Goal: Complete application form: Complete application form

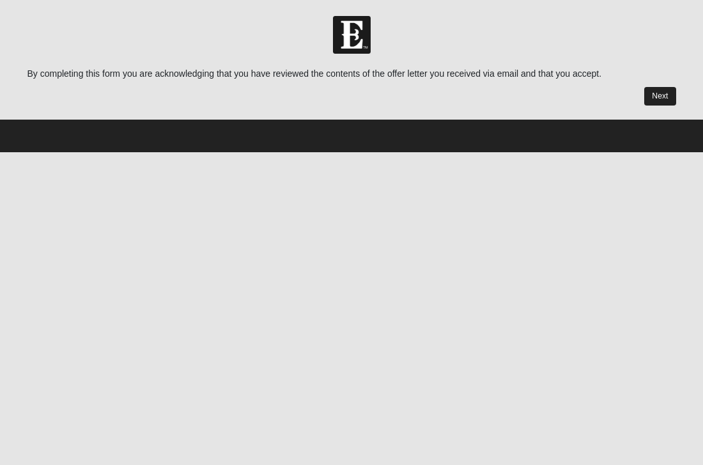
click at [667, 98] on link "Next" at bounding box center [659, 96] width 31 height 19
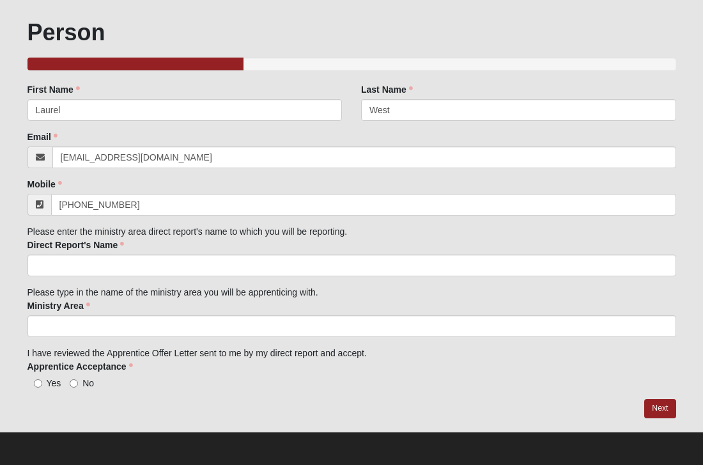
scroll to position [65, 0]
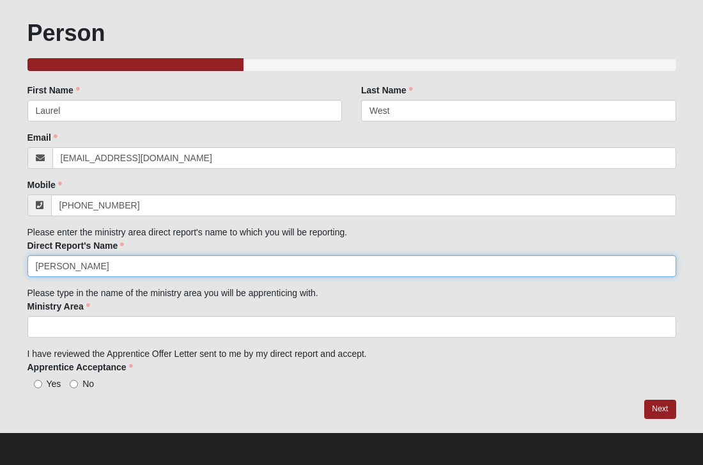
type input "Tonya Annis"
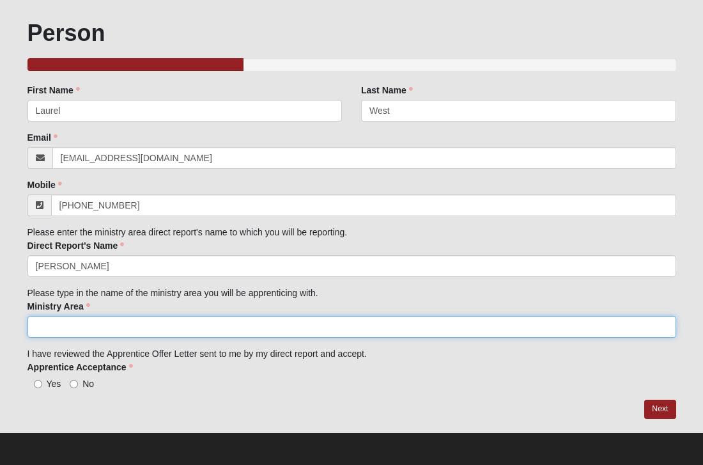
click at [64, 324] on input "Ministry Area" at bounding box center [351, 327] width 649 height 22
type input "1825"
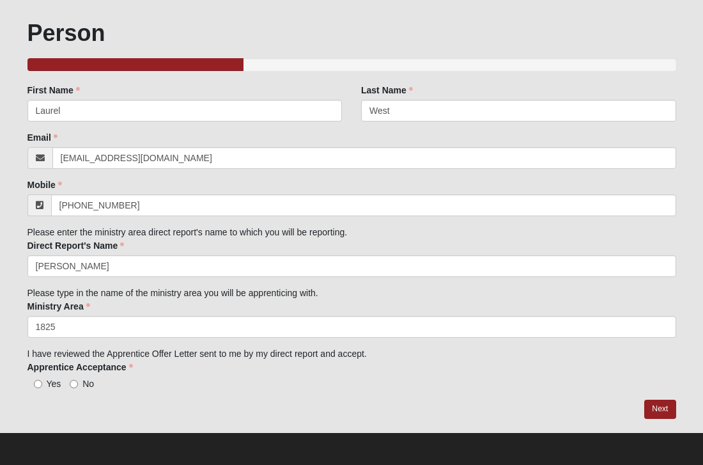
click at [34, 382] on input "Yes" at bounding box center [38, 384] width 8 height 8
radio input "true"
click at [664, 404] on link "Next" at bounding box center [659, 409] width 31 height 19
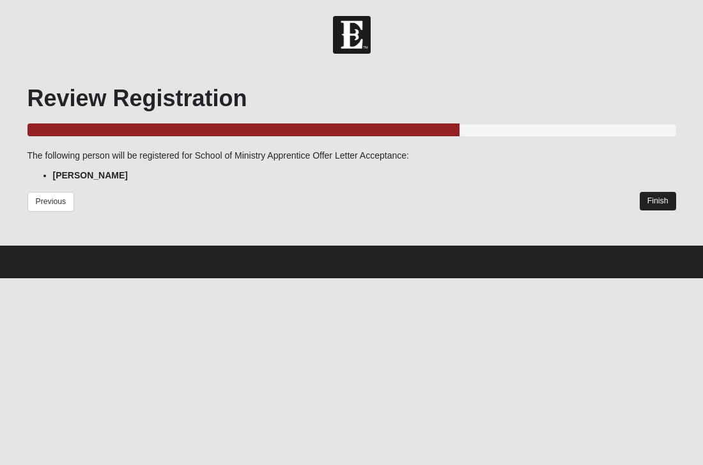
click at [657, 198] on link "Finish" at bounding box center [658, 201] width 36 height 19
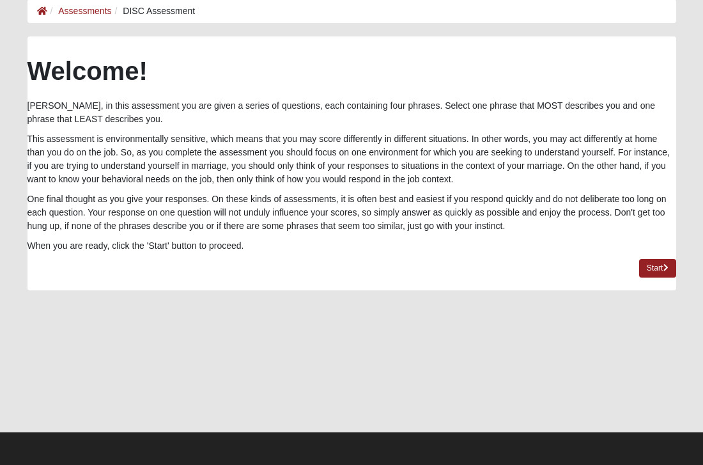
scroll to position [66, 0]
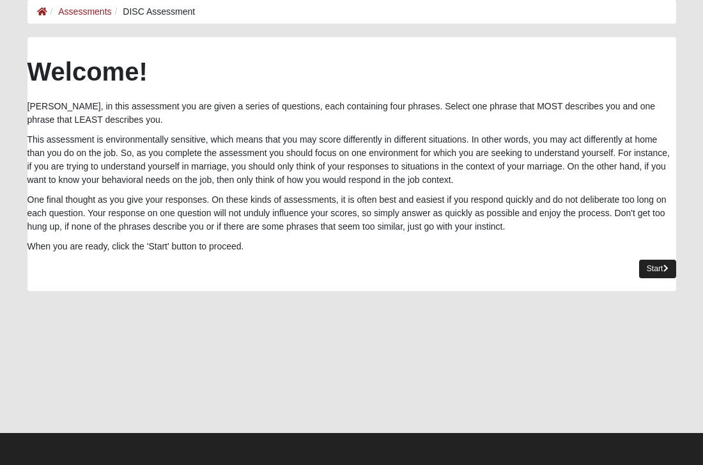
click at [655, 266] on link "Start" at bounding box center [657, 269] width 37 height 19
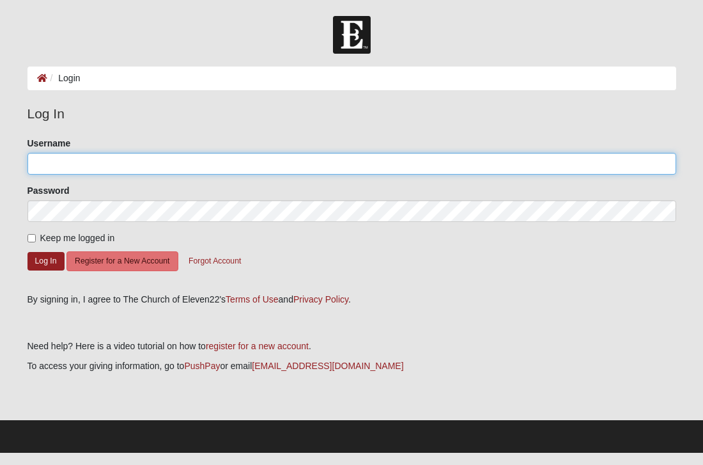
type input "LaurelWest"
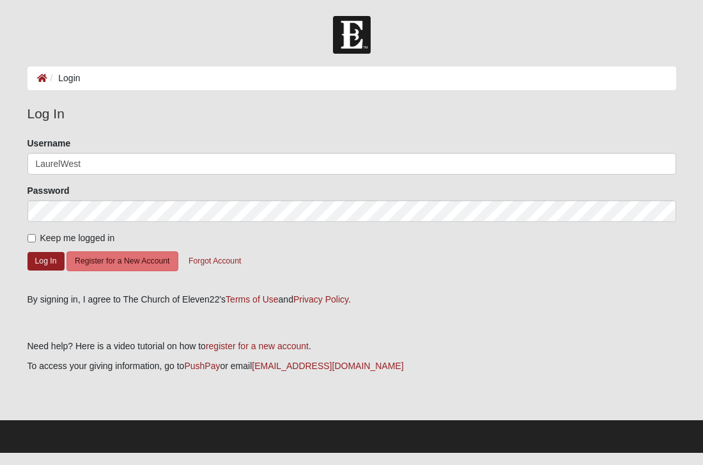
click at [30, 239] on input "Keep me logged in" at bounding box center [31, 238] width 8 height 8
checkbox input "true"
click at [35, 255] on button "Log In" at bounding box center [45, 261] width 37 height 19
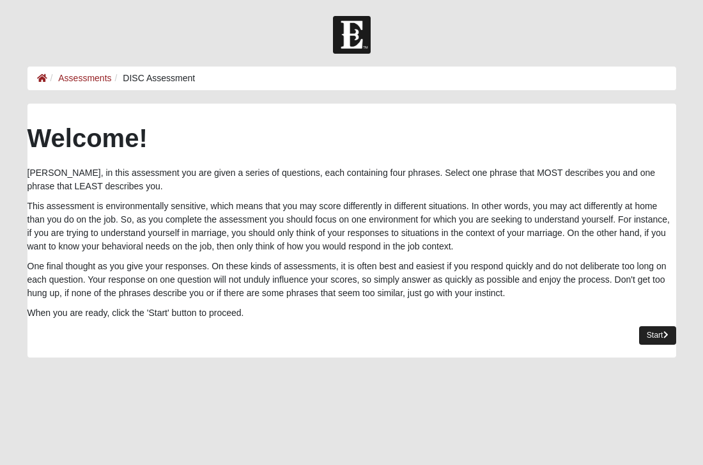
click at [661, 332] on link "Start" at bounding box center [657, 335] width 37 height 19
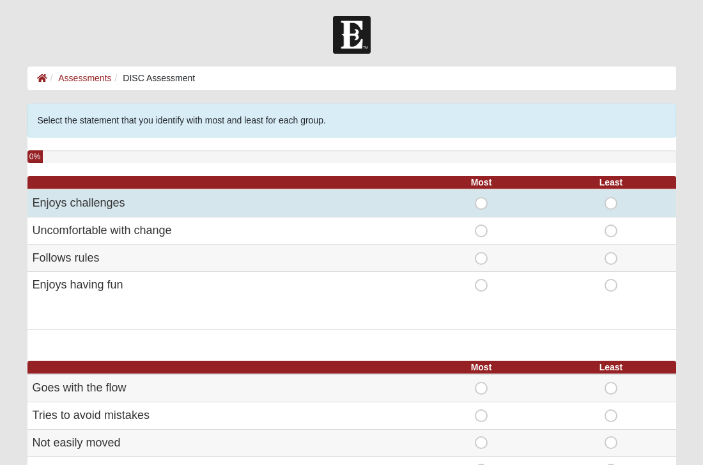
click at [481, 197] on span "Most" at bounding box center [481, 197] width 0 height 0
click at [483, 204] on input "Most" at bounding box center [485, 203] width 8 height 13
radio input "true"
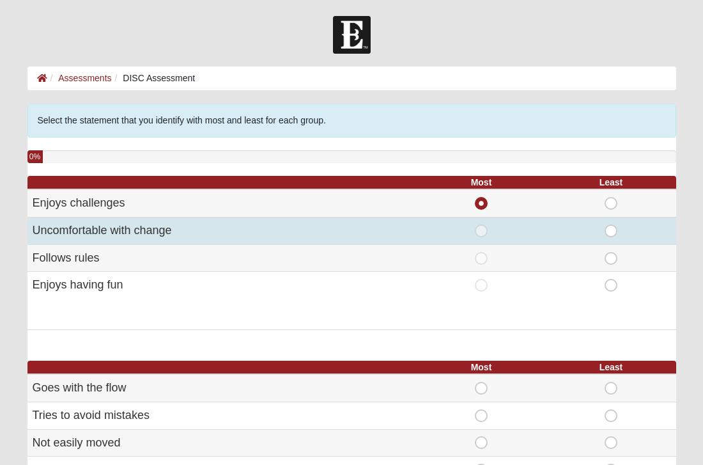
click at [611, 224] on span "Least" at bounding box center [611, 224] width 0 height 0
click at [611, 230] on input "Least" at bounding box center [615, 230] width 8 height 13
radio input "true"
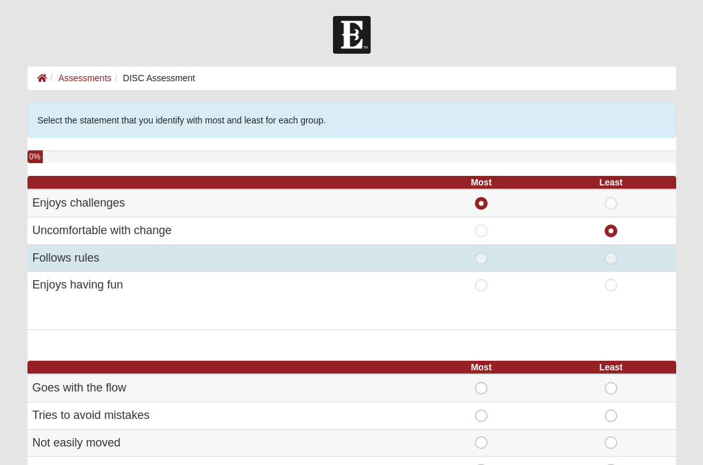
click at [481, 252] on span "Most" at bounding box center [481, 252] width 0 height 0
click at [481, 254] on input "Most" at bounding box center [485, 258] width 8 height 13
radio input "true"
radio input "false"
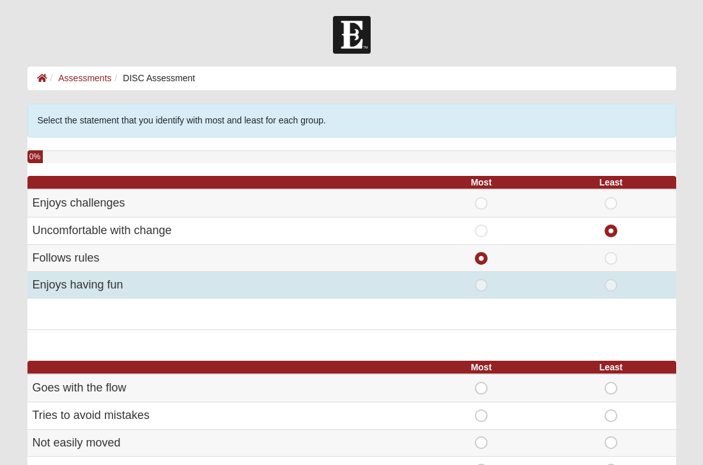
click at [481, 279] on span "Most" at bounding box center [481, 279] width 0 height 0
click at [481, 281] on input "Most" at bounding box center [485, 285] width 8 height 13
radio input "true"
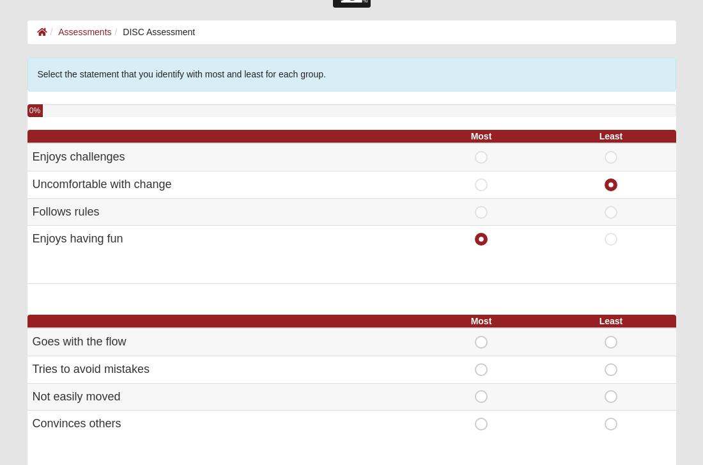
scroll to position [47, 0]
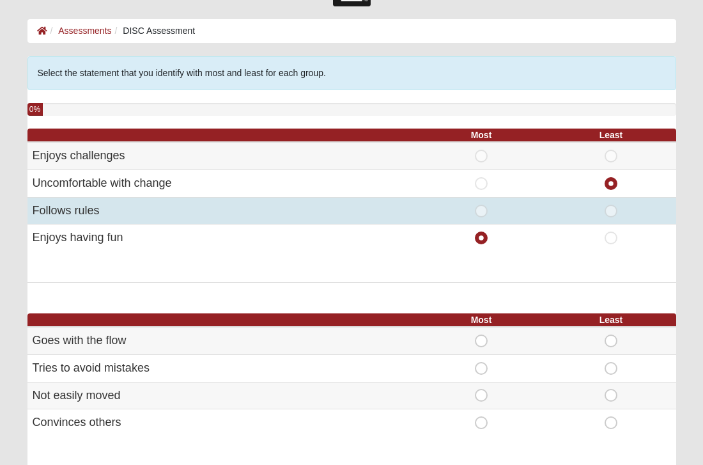
click at [481, 205] on span "Most" at bounding box center [481, 205] width 0 height 0
click at [481, 205] on input "Most" at bounding box center [485, 211] width 8 height 13
radio input "true"
radio input "false"
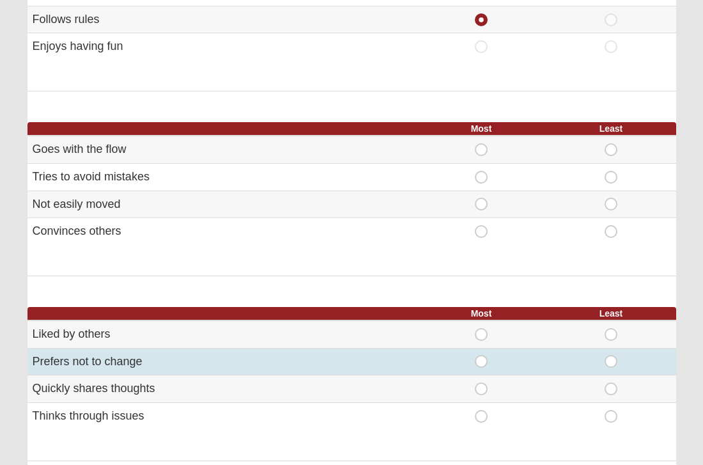
scroll to position [238, 0]
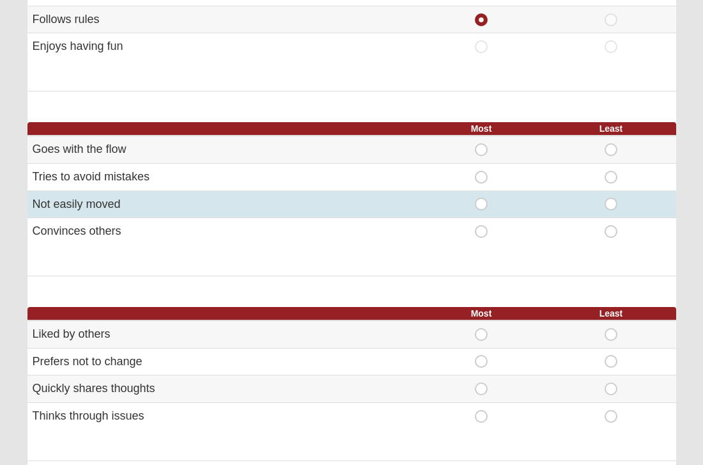
click at [481, 198] on span "Most" at bounding box center [481, 198] width 0 height 0
click at [481, 199] on input "Most" at bounding box center [485, 204] width 8 height 13
radio input "true"
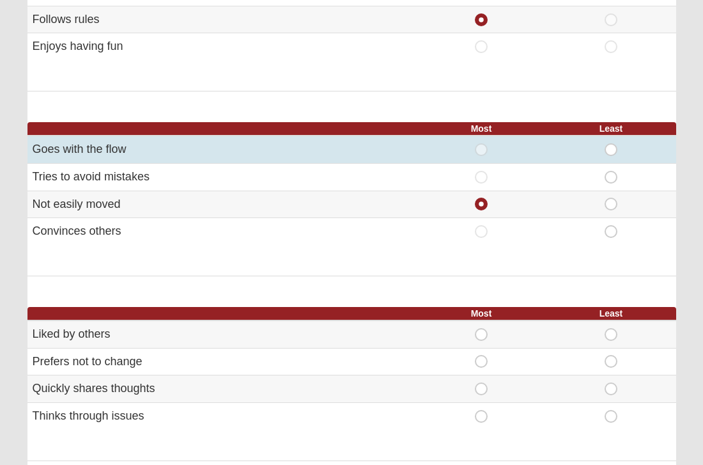
click at [611, 143] on span "Least" at bounding box center [611, 143] width 0 height 0
click at [613, 144] on input "Least" at bounding box center [615, 149] width 8 height 13
radio input "true"
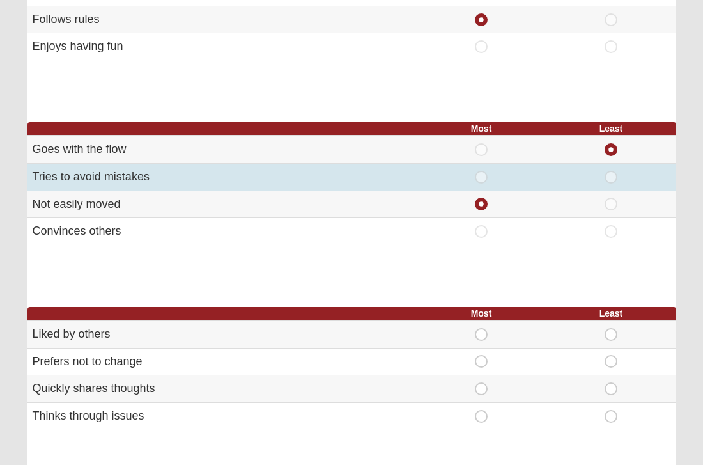
click at [611, 171] on span "Least" at bounding box center [611, 171] width 0 height 0
click at [612, 171] on input "Least" at bounding box center [615, 177] width 8 height 13
radio input "true"
radio input "false"
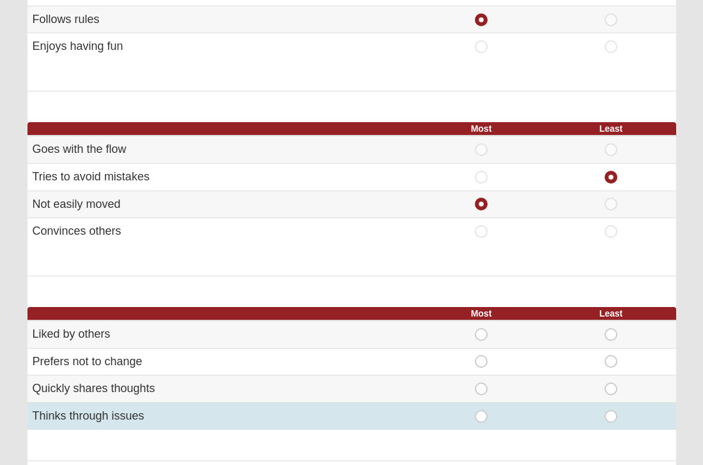
click at [481, 410] on span "Most" at bounding box center [481, 410] width 0 height 0
click at [481, 412] on input "Most" at bounding box center [485, 416] width 8 height 13
radio input "true"
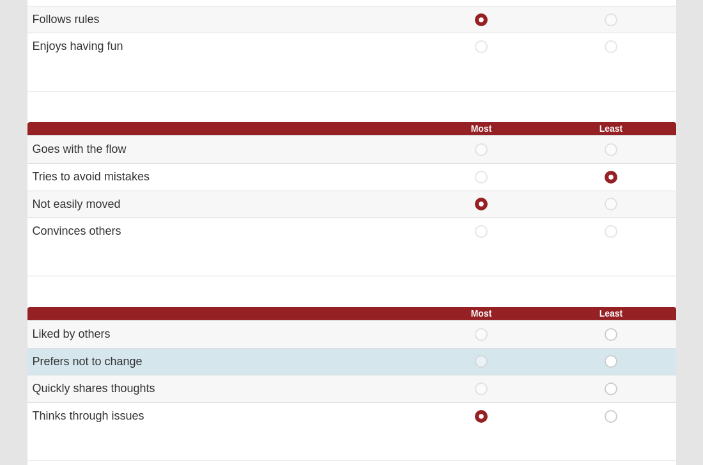
click at [611, 355] on span "Least" at bounding box center [611, 355] width 0 height 0
click at [611, 355] on input "Least" at bounding box center [615, 361] width 8 height 13
radio input "true"
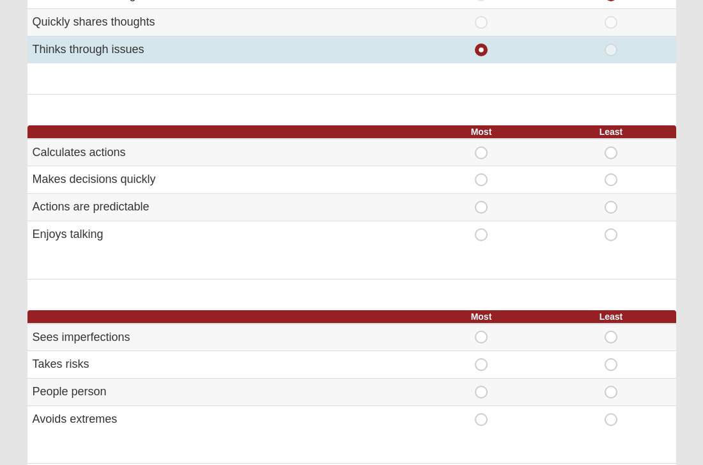
scroll to position [605, 0]
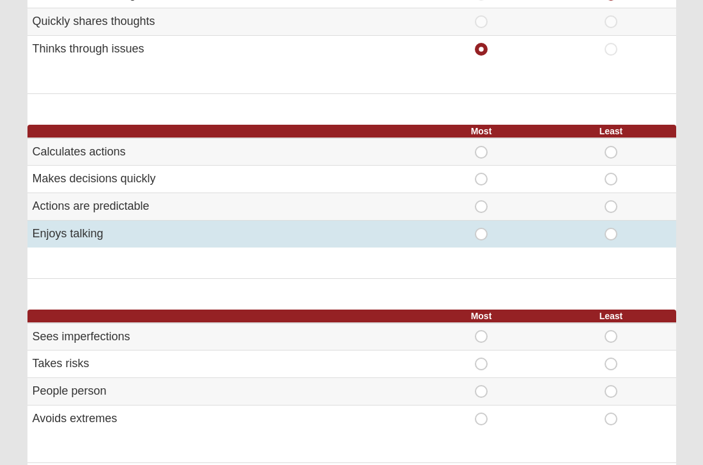
click at [481, 228] on span "Most" at bounding box center [481, 228] width 0 height 0
click at [481, 228] on input "Most" at bounding box center [485, 234] width 8 height 13
radio input "true"
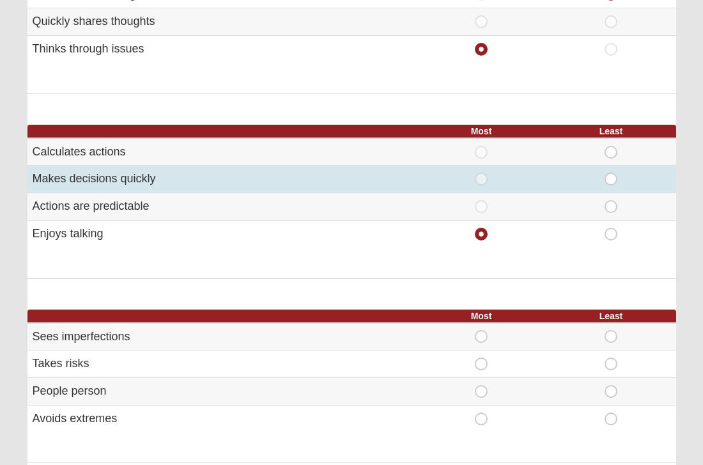
click at [611, 173] on span "Least" at bounding box center [611, 173] width 0 height 0
click at [613, 173] on input "Least" at bounding box center [615, 179] width 8 height 13
radio input "true"
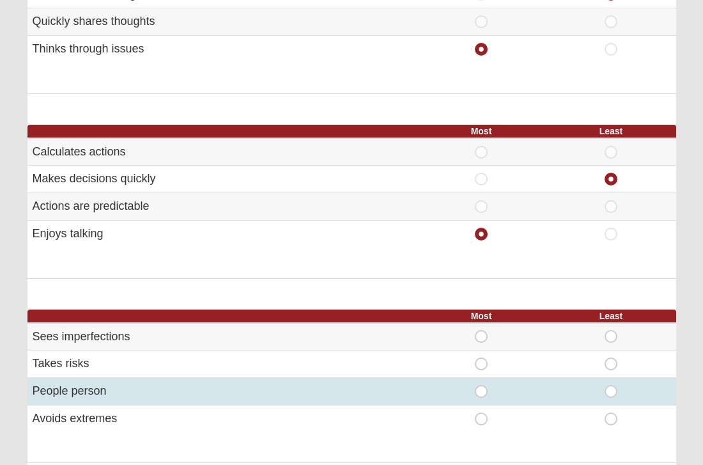
click at [481, 385] on span "Most" at bounding box center [481, 385] width 0 height 0
click at [482, 385] on input "Most" at bounding box center [485, 391] width 8 height 13
radio input "true"
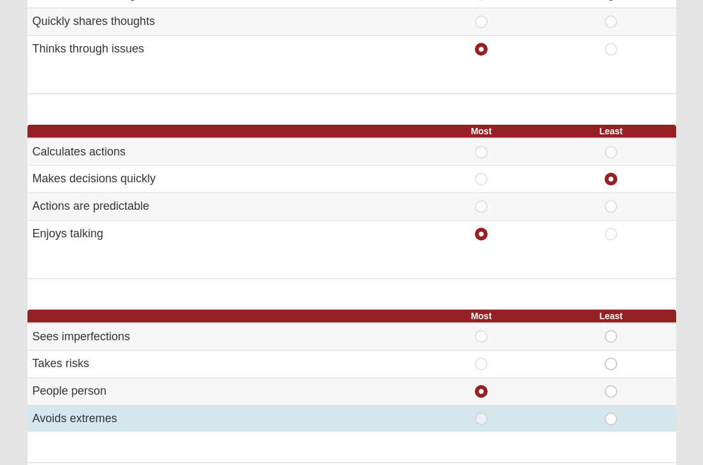
click at [611, 412] on span "Least" at bounding box center [611, 412] width 0 height 0
click at [613, 412] on input "Least" at bounding box center [615, 418] width 8 height 13
radio input "true"
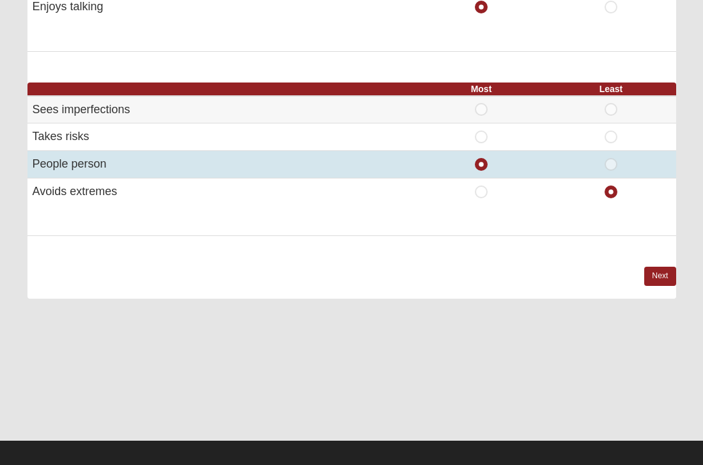
scroll to position [831, 0]
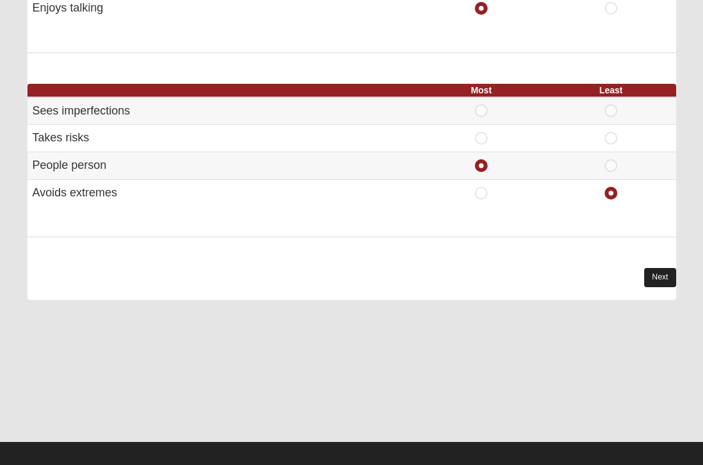
click at [659, 269] on link "Next" at bounding box center [659, 277] width 31 height 19
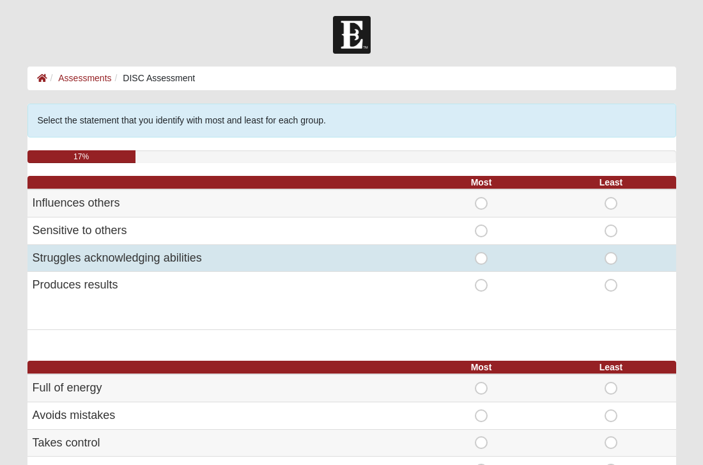
click at [611, 252] on span "Least" at bounding box center [611, 252] width 0 height 0
click at [612, 256] on input "Least" at bounding box center [615, 258] width 8 height 13
radio input "true"
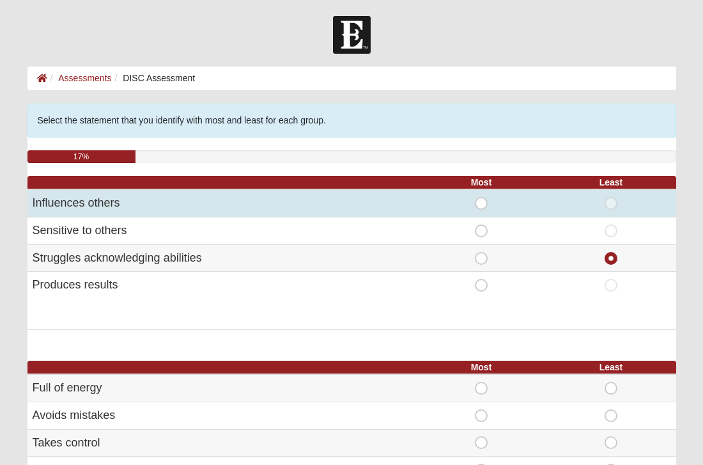
click at [481, 197] on span "Most" at bounding box center [481, 197] width 0 height 0
click at [481, 204] on input "Most" at bounding box center [485, 203] width 8 height 13
radio input "true"
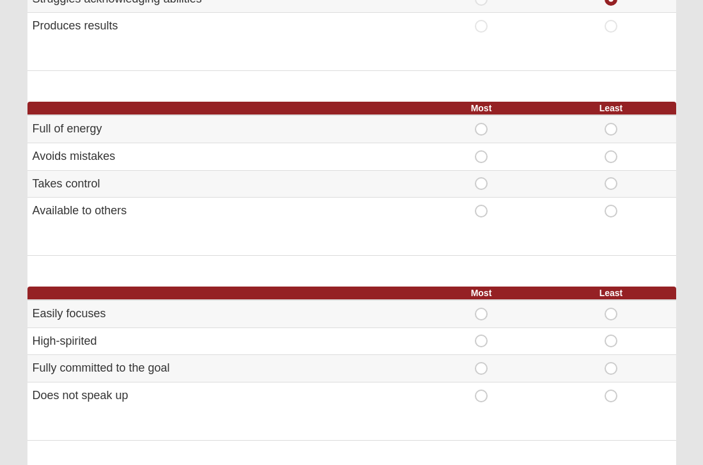
scroll to position [261, 0]
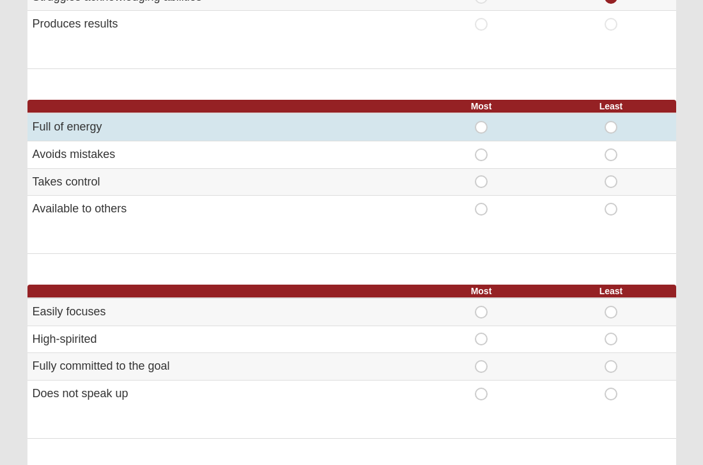
click at [481, 121] on span "Most" at bounding box center [481, 121] width 0 height 0
click at [483, 127] on input "Most" at bounding box center [485, 127] width 8 height 13
radio input "true"
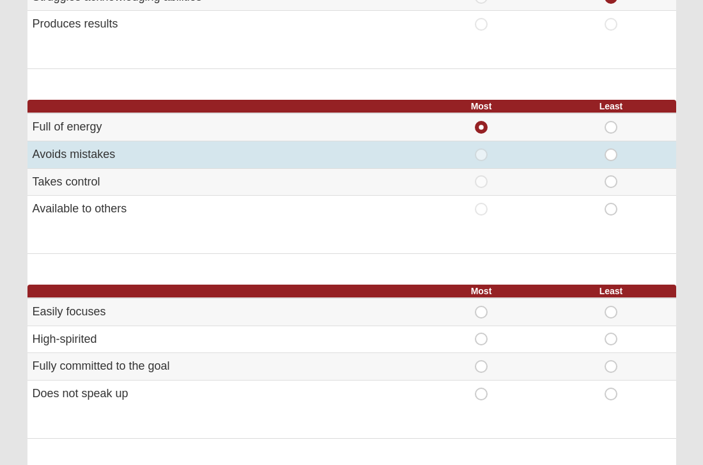
click at [611, 148] on span "Least" at bounding box center [611, 148] width 0 height 0
click at [612, 150] on input "Least" at bounding box center [615, 154] width 8 height 13
radio input "true"
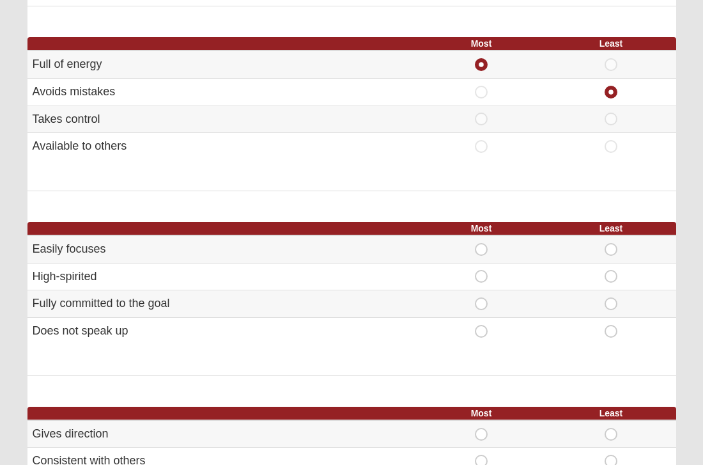
scroll to position [349, 0]
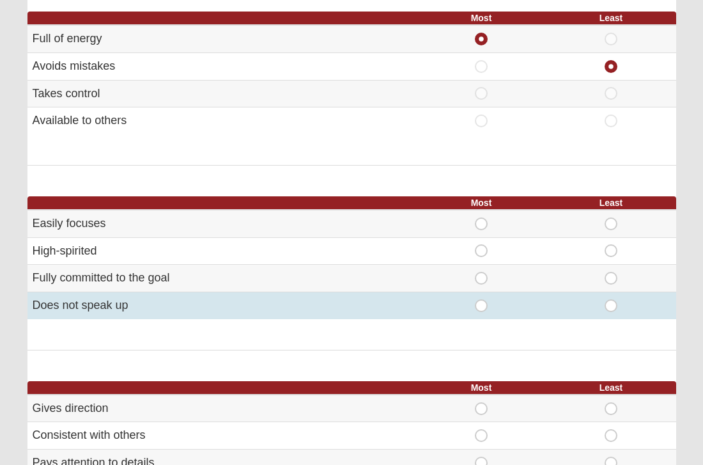
click at [611, 299] on span "Least" at bounding box center [611, 299] width 0 height 0
click at [613, 299] on input "Least" at bounding box center [615, 305] width 8 height 13
radio input "true"
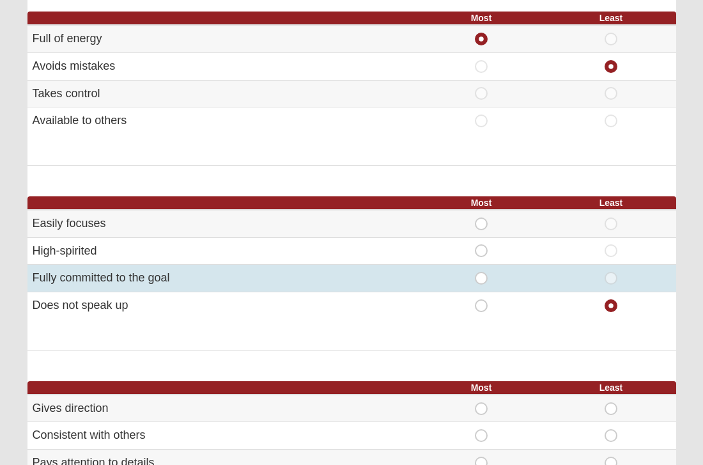
click at [481, 272] on span "Most" at bounding box center [481, 272] width 0 height 0
click at [483, 272] on input "Most" at bounding box center [485, 278] width 8 height 13
radio input "true"
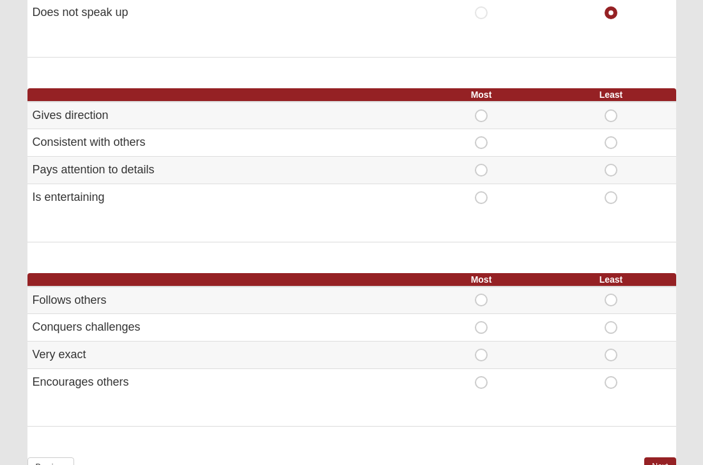
scroll to position [643, 0]
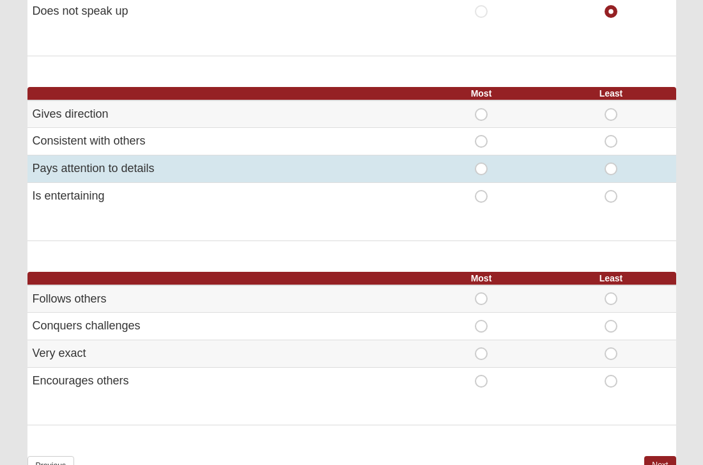
click at [481, 162] on span "Most" at bounding box center [481, 162] width 0 height 0
click at [484, 162] on input "Most" at bounding box center [485, 168] width 8 height 13
radio input "true"
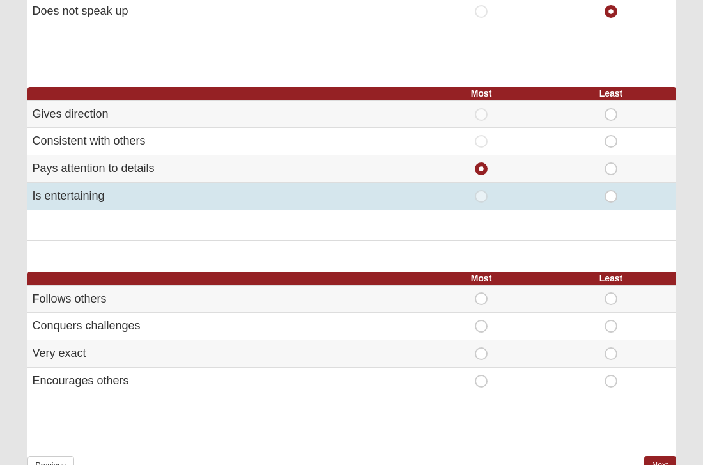
click at [611, 190] on span "Least" at bounding box center [611, 190] width 0 height 0
click at [611, 190] on input "Least" at bounding box center [615, 196] width 8 height 13
radio input "true"
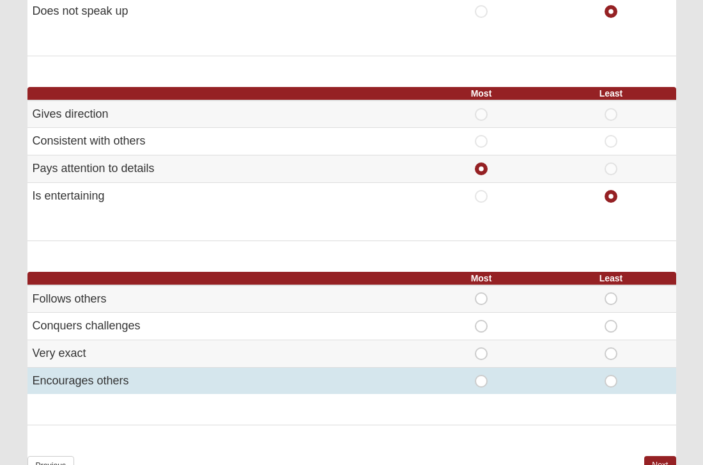
click at [481, 375] on span "Most" at bounding box center [481, 375] width 0 height 0
click at [483, 375] on input "Most" at bounding box center [485, 381] width 8 height 13
radio input "true"
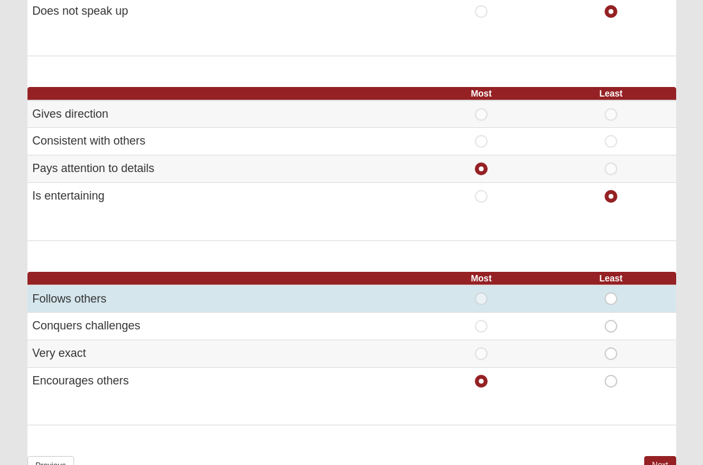
click at [611, 292] on span "Least" at bounding box center [611, 292] width 0 height 0
click at [611, 292] on input "Least" at bounding box center [615, 298] width 8 height 13
radio input "true"
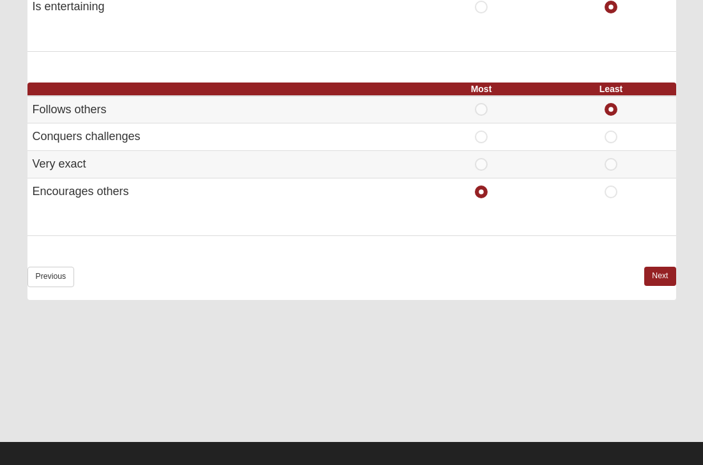
scroll to position [832, 0]
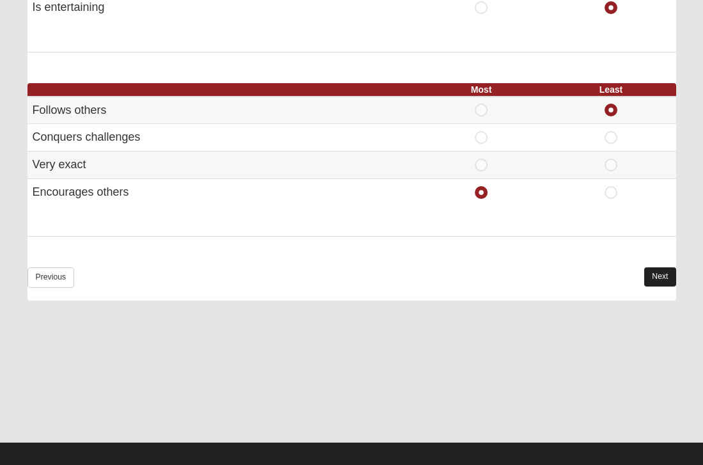
click at [661, 269] on link "Next" at bounding box center [659, 276] width 31 height 19
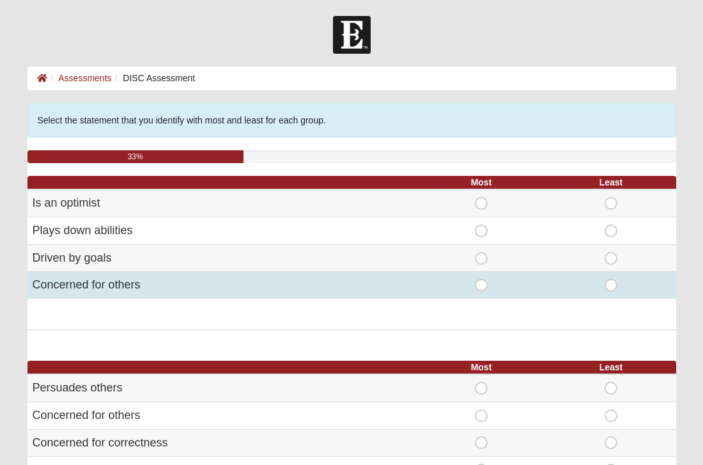
click at [481, 279] on span "Most" at bounding box center [481, 279] width 0 height 0
click at [483, 284] on input "Most" at bounding box center [485, 285] width 8 height 13
radio input "true"
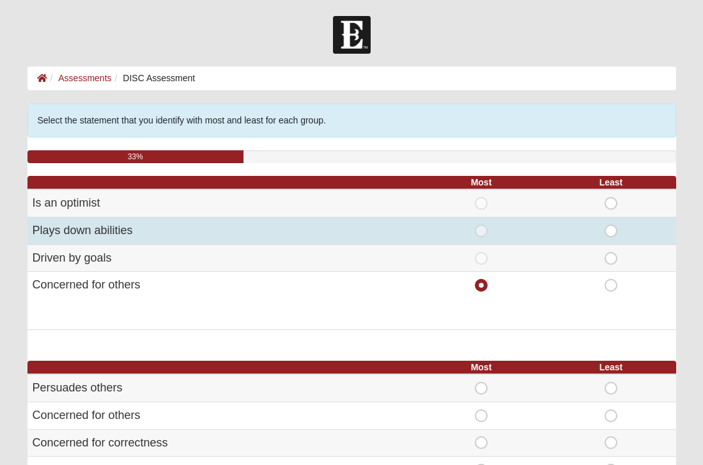
click at [611, 224] on span "Least" at bounding box center [611, 224] width 0 height 0
click at [611, 231] on input "Least" at bounding box center [615, 230] width 8 height 13
radio input "true"
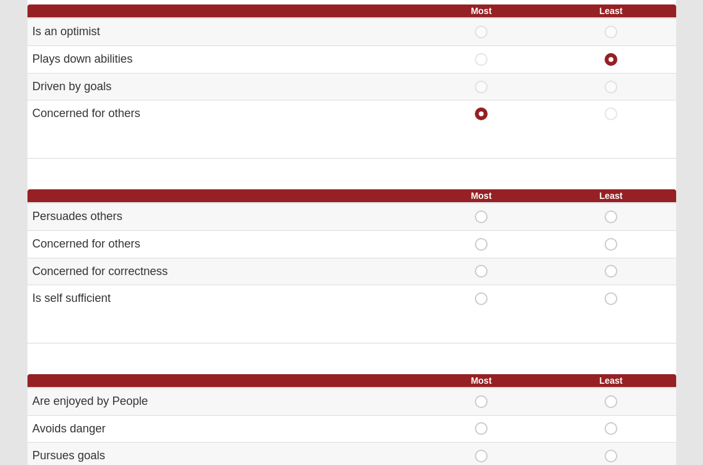
scroll to position [173, 0]
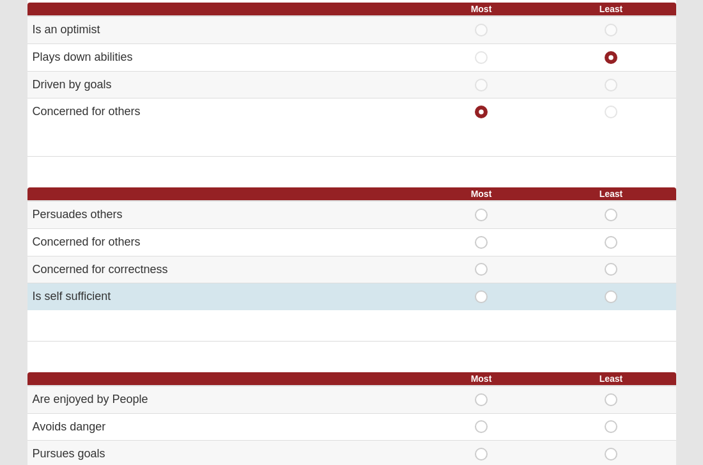
click at [481, 290] on span "Most" at bounding box center [481, 290] width 0 height 0
click at [481, 292] on input "Most" at bounding box center [485, 296] width 8 height 13
radio input "true"
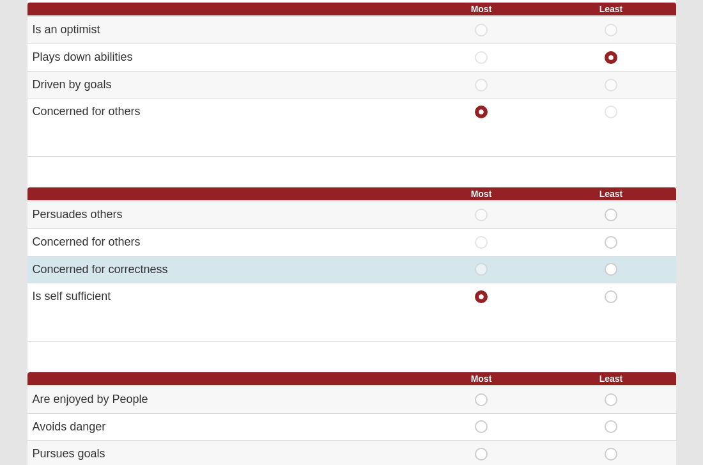
click at [611, 263] on span "Least" at bounding box center [611, 263] width 0 height 0
click at [614, 264] on input "Least" at bounding box center [615, 269] width 8 height 13
radio input "true"
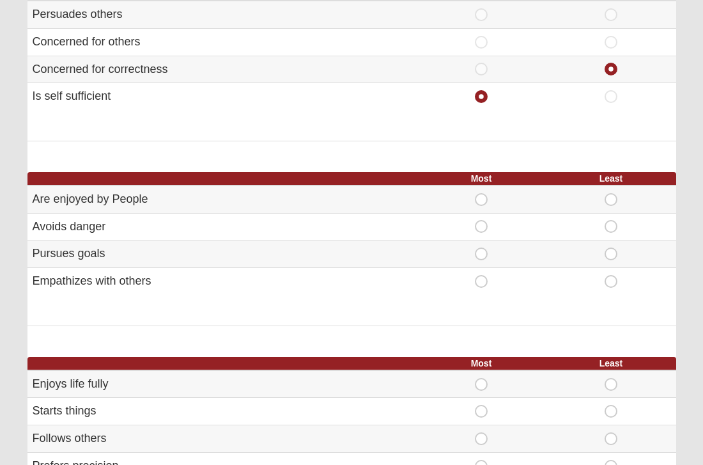
scroll to position [374, 0]
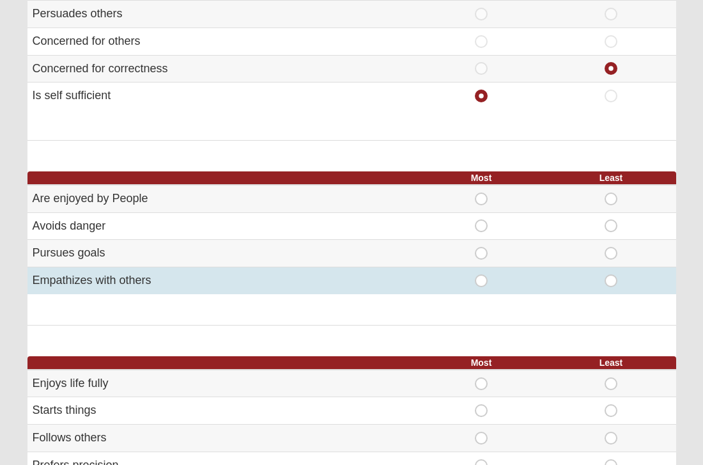
click at [481, 274] on span "Most" at bounding box center [481, 274] width 0 height 0
click at [481, 274] on input "Most" at bounding box center [485, 280] width 8 height 13
radio input "true"
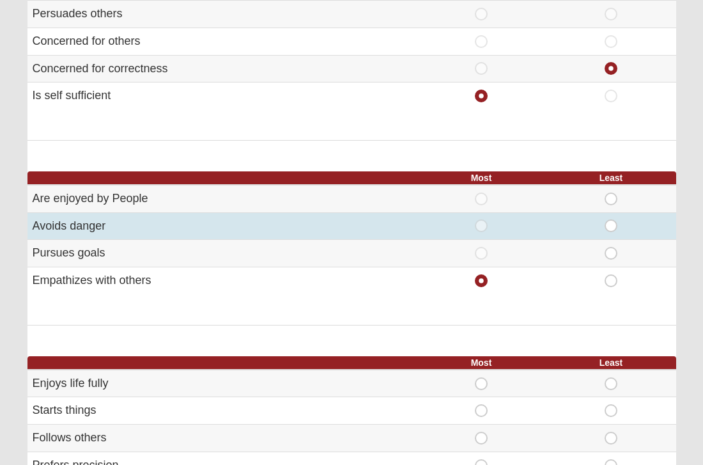
click at [611, 219] on span "Least" at bounding box center [611, 219] width 0 height 0
click at [611, 222] on input "Least" at bounding box center [615, 225] width 8 height 13
radio input "true"
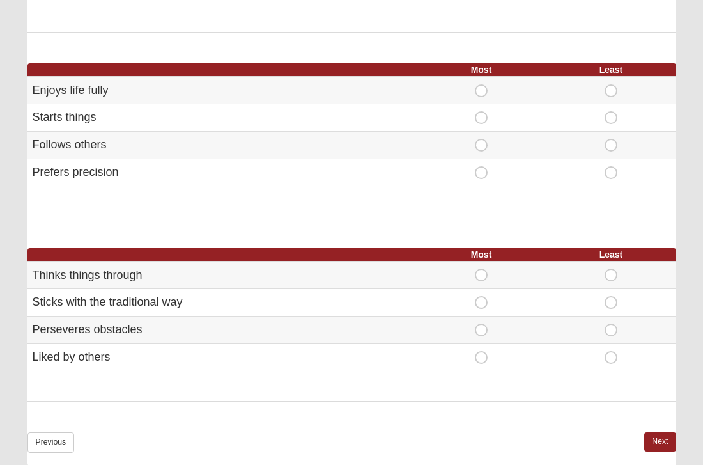
scroll to position [665, 0]
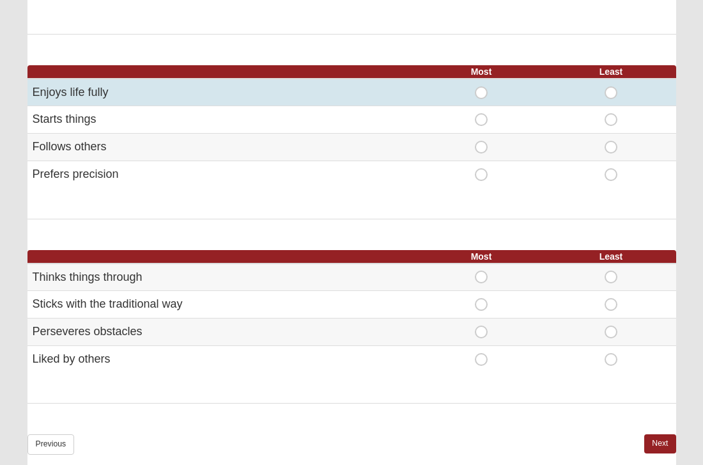
click at [481, 86] on span "Most" at bounding box center [481, 86] width 0 height 0
click at [481, 86] on input "Most" at bounding box center [485, 92] width 8 height 13
radio input "true"
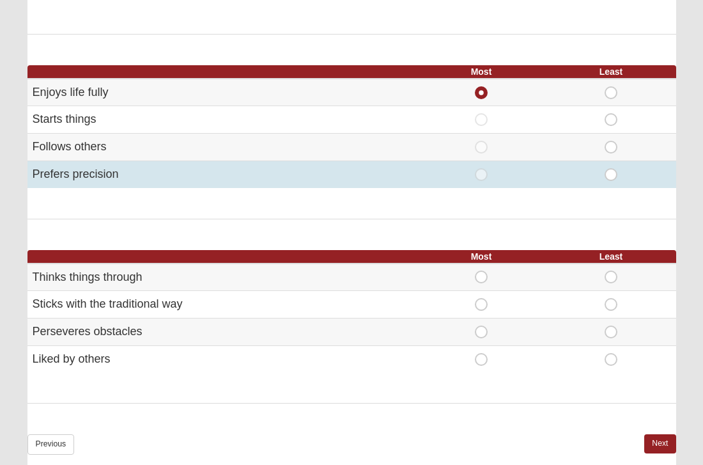
click at [611, 168] on span "Least" at bounding box center [611, 168] width 0 height 0
click at [612, 168] on input "Least" at bounding box center [615, 174] width 8 height 13
radio input "true"
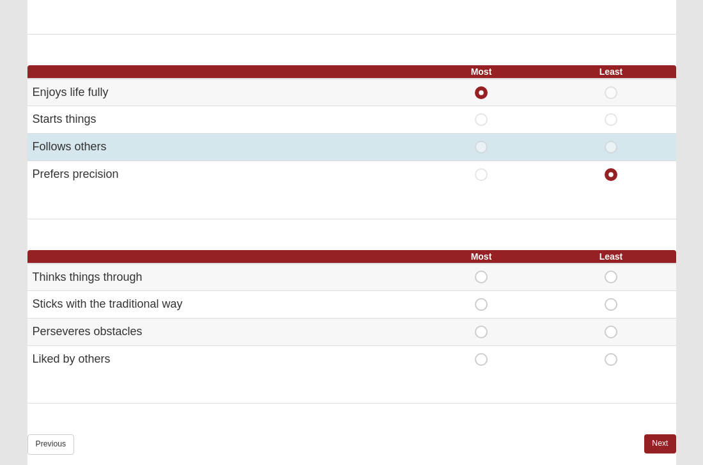
click at [611, 141] on span "Least" at bounding box center [611, 141] width 0 height 0
click at [611, 141] on input "Least" at bounding box center [615, 147] width 8 height 13
radio input "true"
radio input "false"
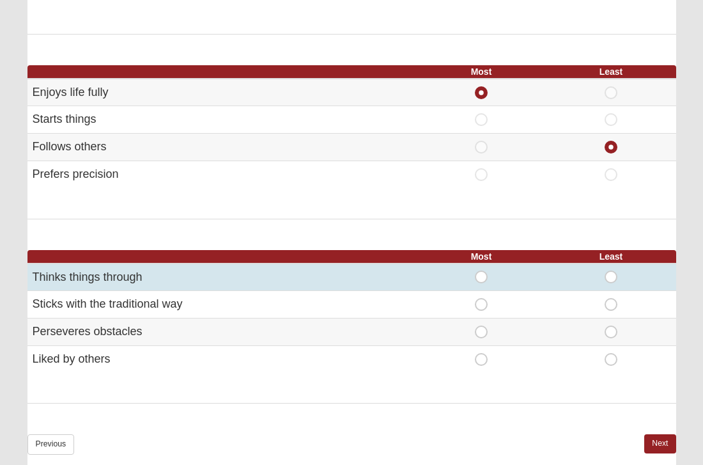
click at [481, 270] on span "Most" at bounding box center [481, 270] width 0 height 0
click at [481, 270] on input "Most" at bounding box center [485, 276] width 8 height 13
radio input "true"
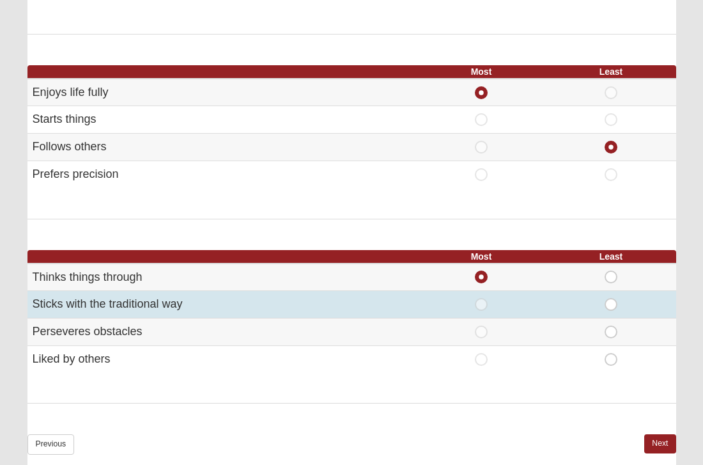
click at [611, 298] on span "Least" at bounding box center [611, 298] width 0 height 0
click at [612, 298] on input "Least" at bounding box center [615, 304] width 8 height 13
radio input "true"
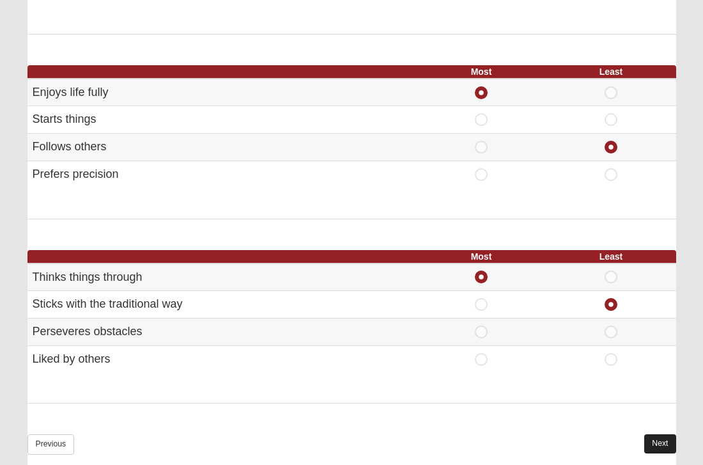
click at [667, 434] on link "Next" at bounding box center [659, 443] width 31 height 19
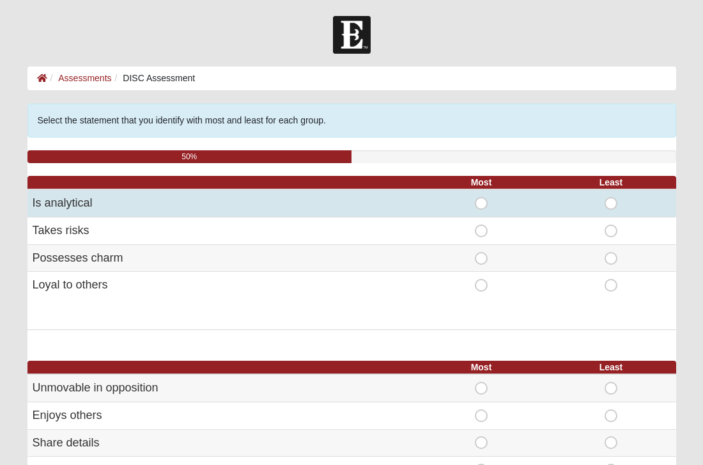
click at [481, 197] on span "Most" at bounding box center [481, 197] width 0 height 0
click at [483, 203] on input "Most" at bounding box center [485, 203] width 8 height 13
radio input "true"
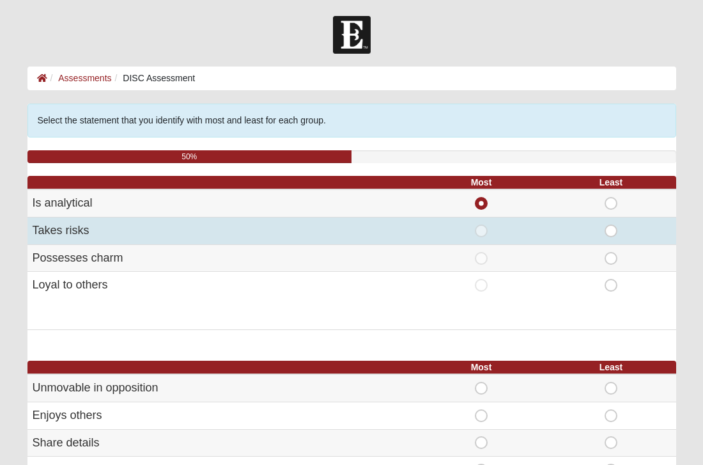
click at [611, 224] on span "Least" at bounding box center [611, 224] width 0 height 0
click at [614, 228] on input "Least" at bounding box center [615, 230] width 8 height 13
radio input "true"
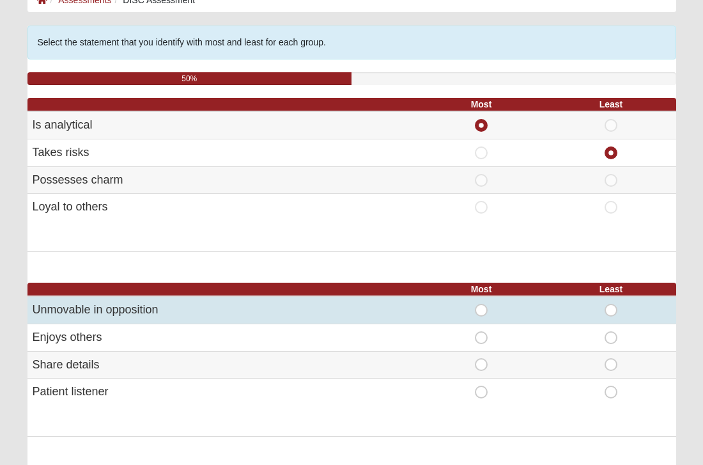
scroll to position [81, 0]
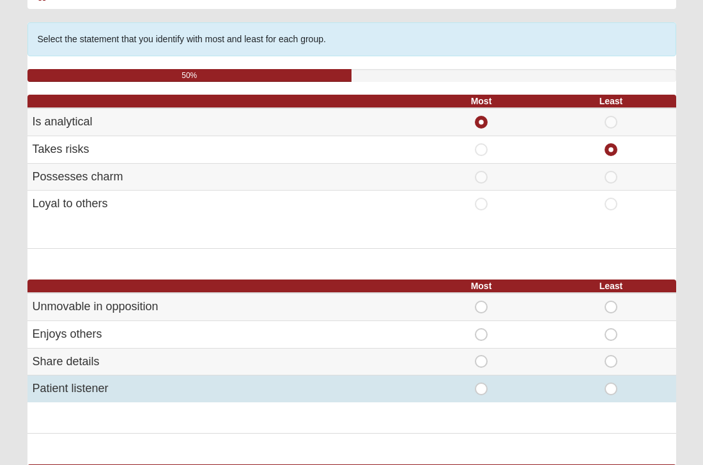
click at [481, 382] on span "Most" at bounding box center [481, 382] width 0 height 0
click at [482, 385] on input "Most" at bounding box center [485, 388] width 8 height 13
radio input "true"
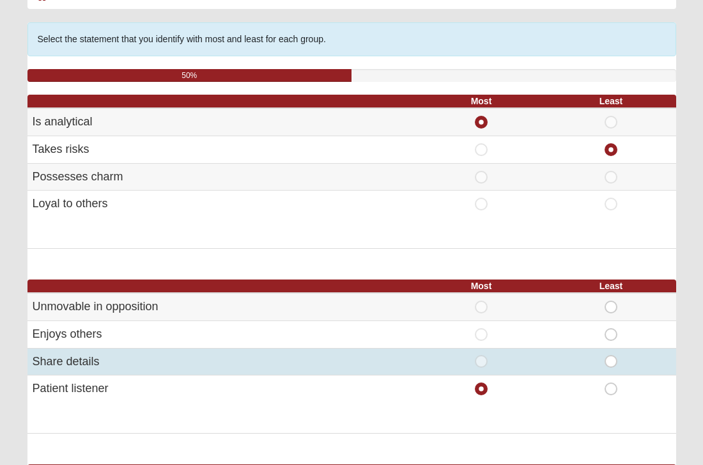
click at [611, 355] on span "Least" at bounding box center [611, 355] width 0 height 0
click at [614, 360] on input "Least" at bounding box center [615, 361] width 8 height 13
radio input "true"
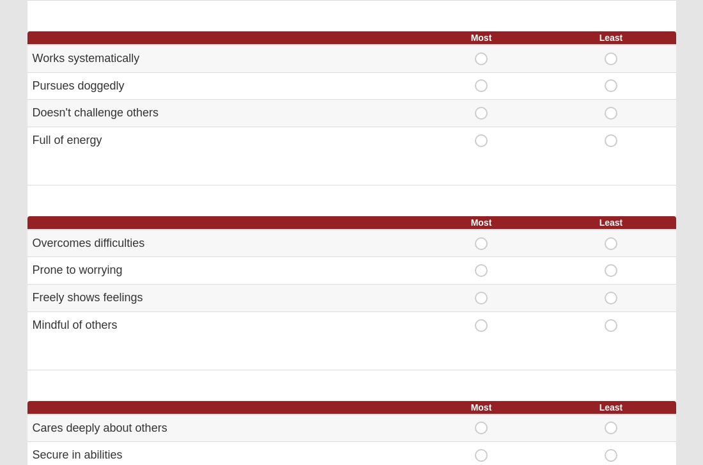
scroll to position [467, 0]
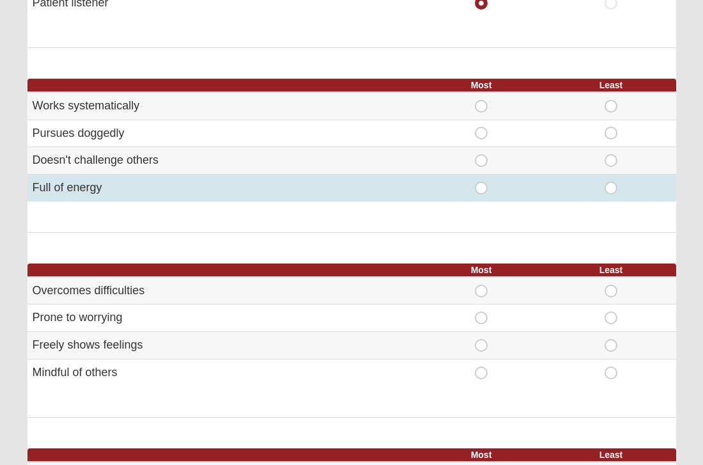
click at [481, 182] on span "Most" at bounding box center [481, 182] width 0 height 0
click at [483, 182] on input "Most" at bounding box center [485, 188] width 8 height 13
radio input "true"
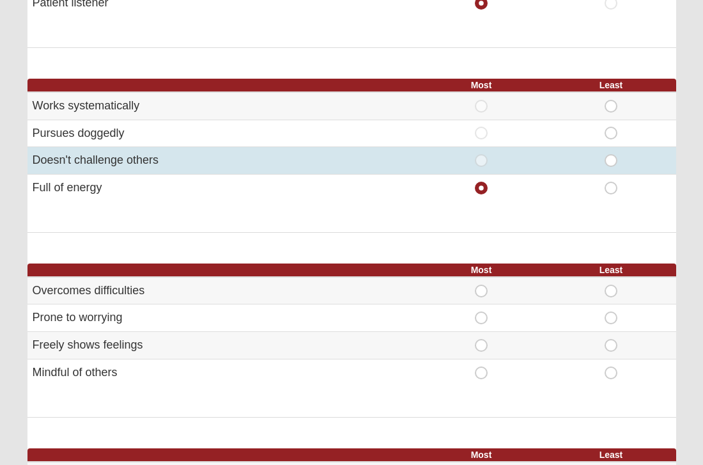
click at [611, 154] on span "Least" at bounding box center [611, 154] width 0 height 0
click at [611, 154] on input "Least" at bounding box center [615, 160] width 8 height 13
radio input "true"
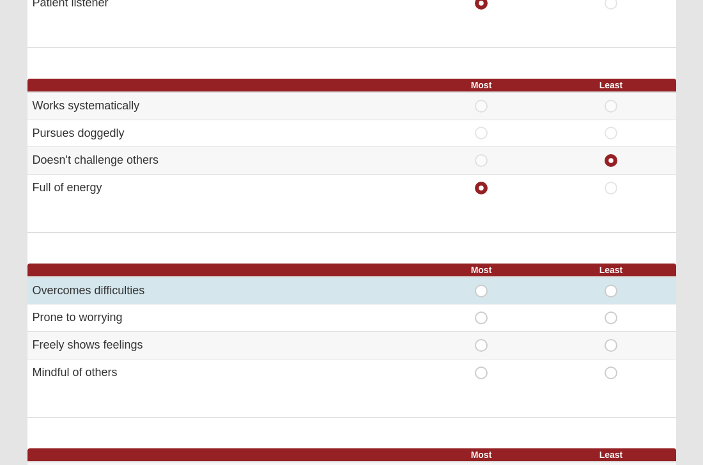
click at [481, 285] on span "Most" at bounding box center [481, 285] width 0 height 0
click at [483, 285] on input "Most" at bounding box center [485, 291] width 8 height 13
radio input "true"
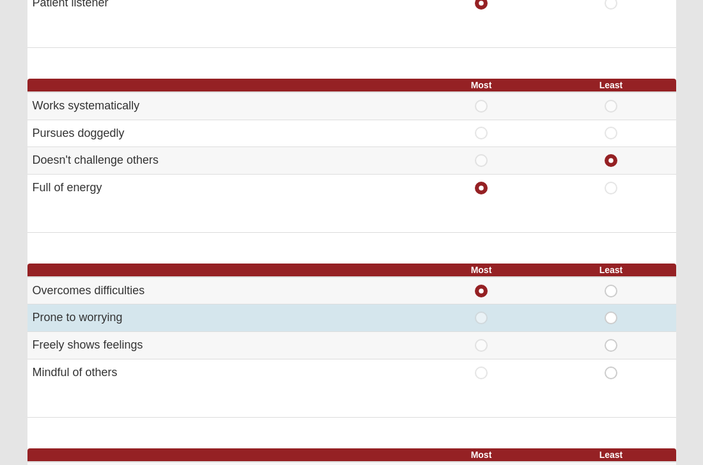
click at [611, 311] on span "Least" at bounding box center [611, 311] width 0 height 0
click at [611, 311] on input "Least" at bounding box center [615, 317] width 8 height 13
radio input "true"
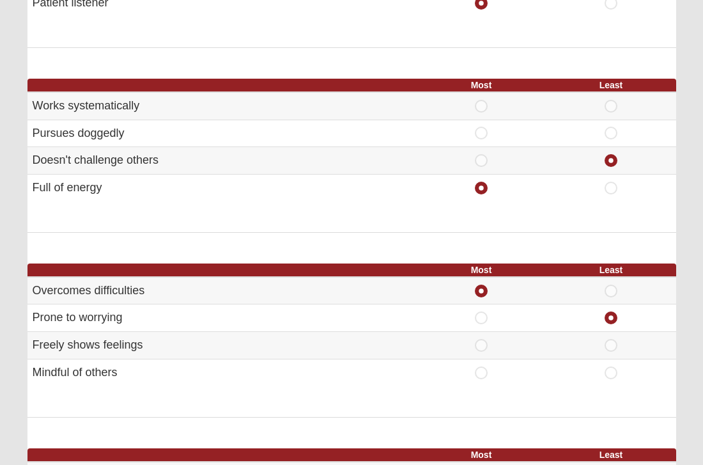
click at [555, 419] on div "Select the statement that you identify with most and least for each group. 50% …" at bounding box center [351, 151] width 649 height 1029
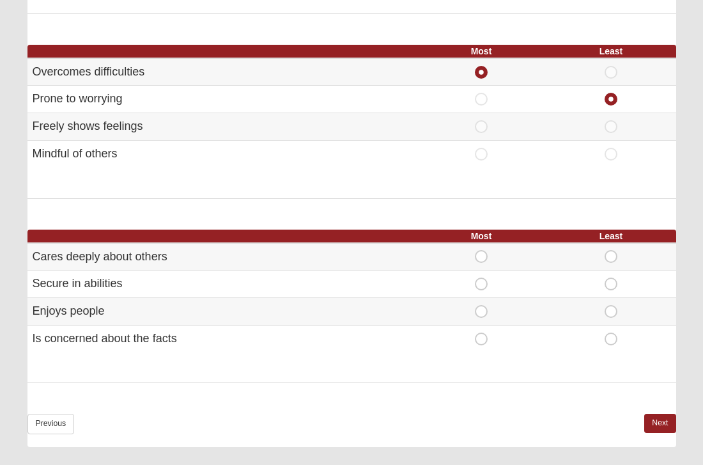
scroll to position [686, 0]
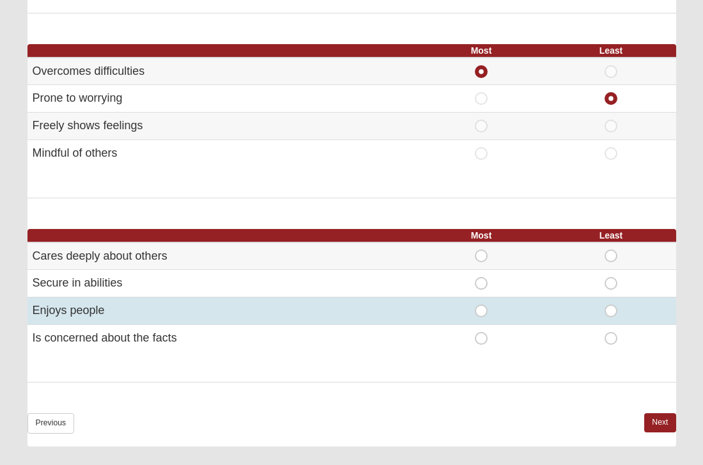
click at [481, 304] on span "Most" at bounding box center [481, 304] width 0 height 0
click at [481, 304] on input "Most" at bounding box center [485, 310] width 8 height 13
radio input "true"
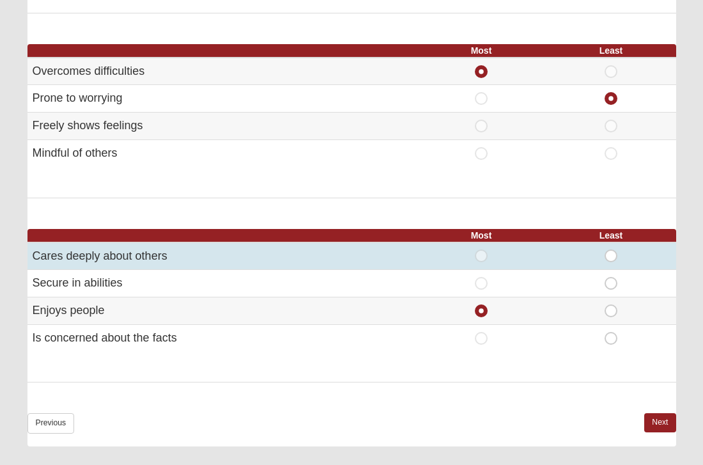
click at [481, 249] on span "Most" at bounding box center [481, 249] width 0 height 0
click at [482, 249] on input "Most" at bounding box center [485, 255] width 8 height 13
radio input "true"
radio input "false"
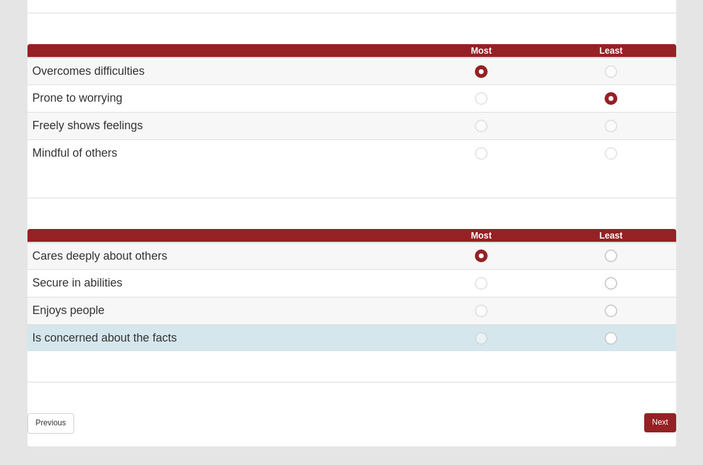
click at [611, 332] on span "Least" at bounding box center [611, 332] width 0 height 0
click at [612, 332] on input "Least" at bounding box center [615, 338] width 8 height 13
radio input "true"
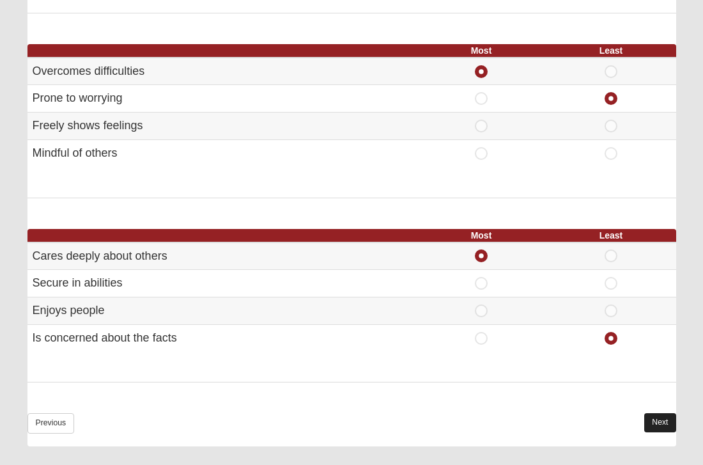
click at [658, 415] on link "Next" at bounding box center [659, 422] width 31 height 19
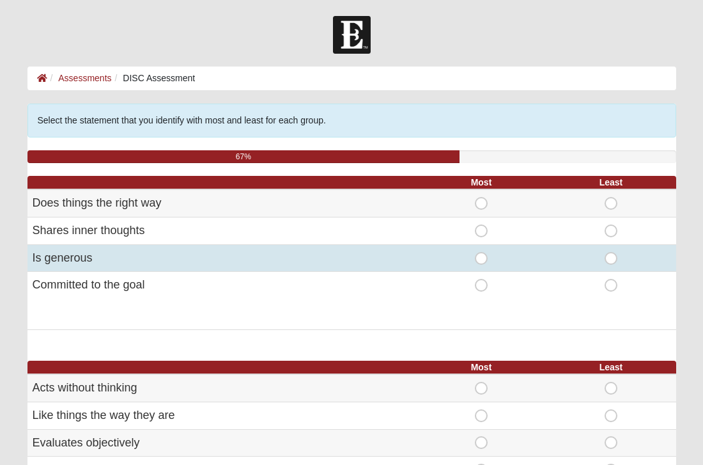
click at [481, 252] on span "Most" at bounding box center [481, 252] width 0 height 0
click at [481, 256] on input "Most" at bounding box center [485, 258] width 8 height 13
radio input "true"
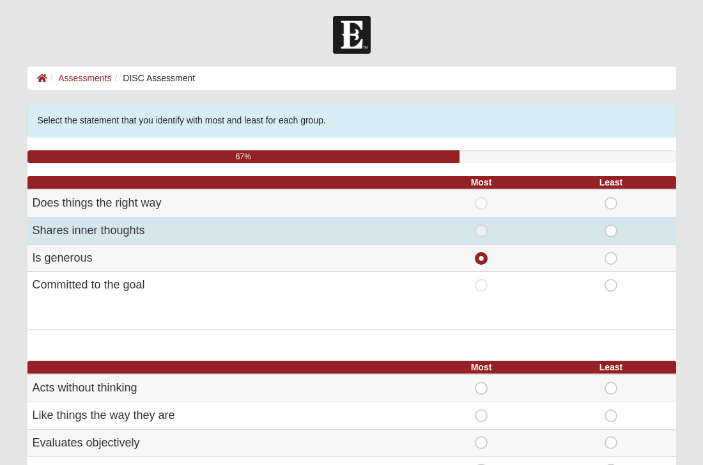
click at [611, 224] on span "Least" at bounding box center [611, 224] width 0 height 0
click at [614, 230] on input "Least" at bounding box center [615, 230] width 8 height 13
radio input "true"
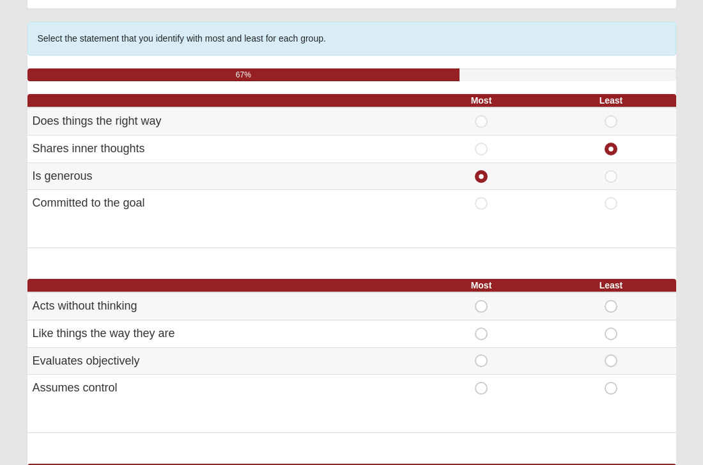
scroll to position [98, 0]
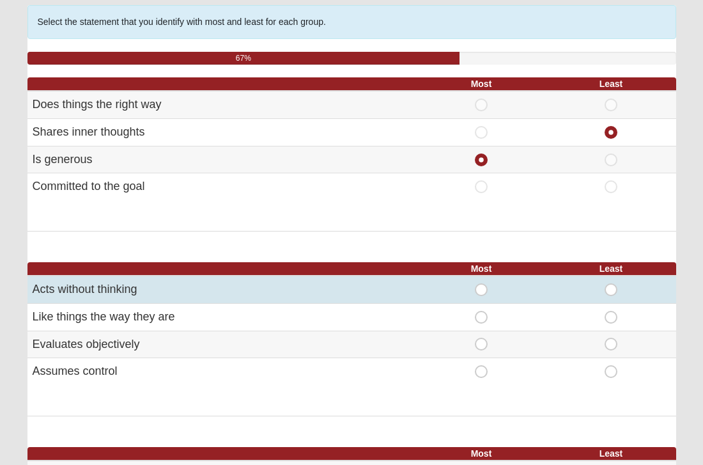
click at [611, 283] on span "Least" at bounding box center [611, 283] width 0 height 0
click at [611, 285] on input "Least" at bounding box center [615, 289] width 8 height 13
radio input "true"
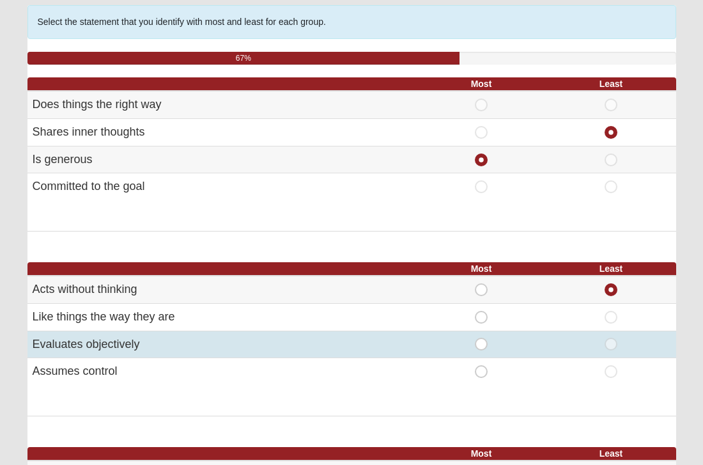
click at [481, 338] on span "Most" at bounding box center [481, 338] width 0 height 0
click at [481, 338] on input "Most" at bounding box center [485, 344] width 8 height 13
radio input "true"
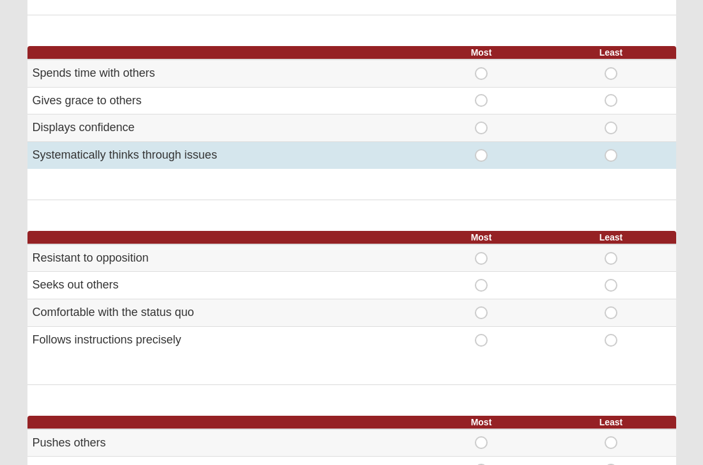
scroll to position [497, 0]
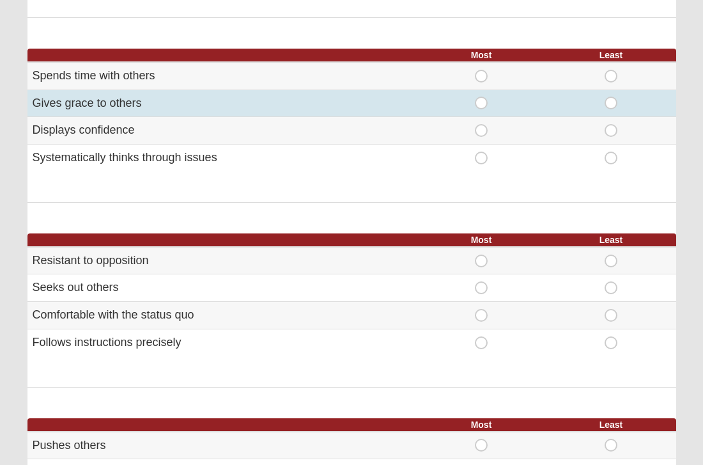
click at [481, 97] on span "Most" at bounding box center [481, 97] width 0 height 0
click at [485, 98] on input "Most" at bounding box center [485, 103] width 8 height 13
radio input "true"
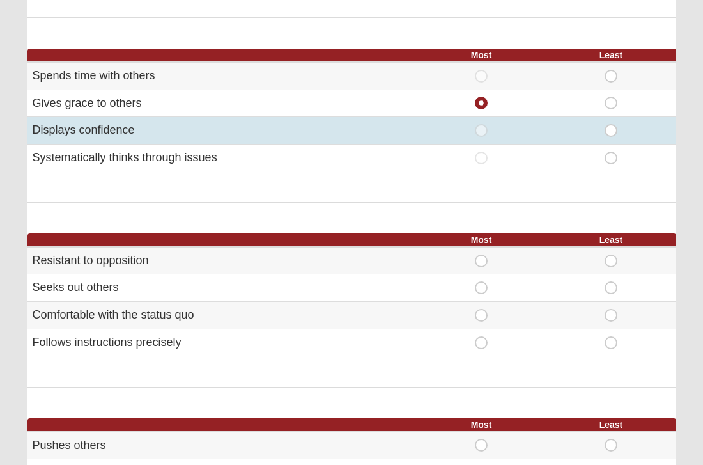
click at [611, 124] on span "Least" at bounding box center [611, 124] width 0 height 0
click at [612, 124] on input "Least" at bounding box center [615, 130] width 8 height 13
radio input "true"
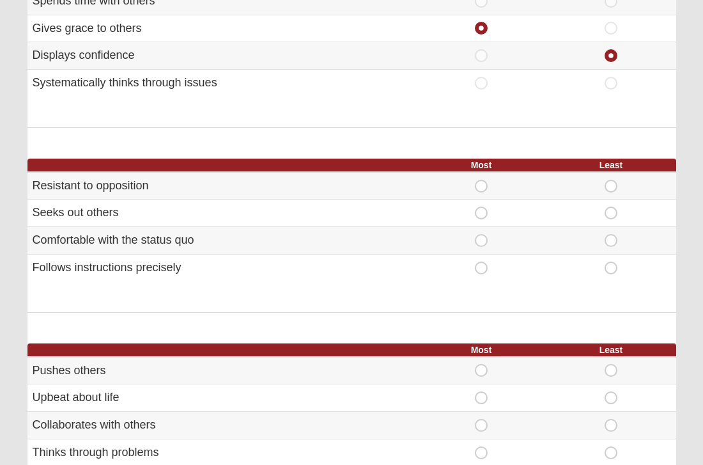
scroll to position [607, 0]
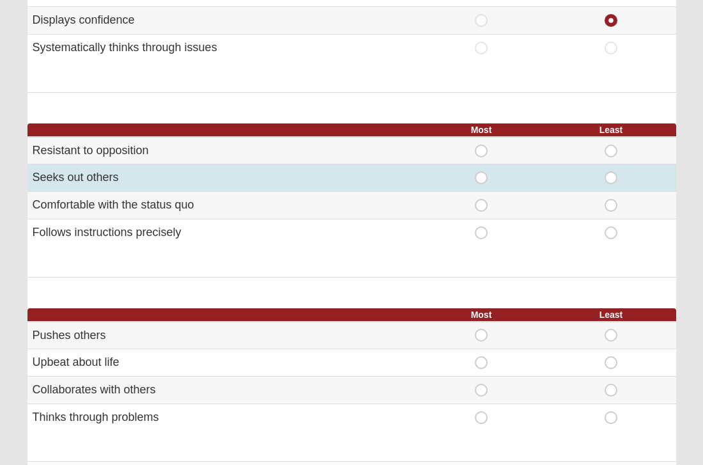
click at [481, 171] on span "Most" at bounding box center [481, 171] width 0 height 0
click at [482, 173] on input "Most" at bounding box center [485, 177] width 8 height 13
radio input "true"
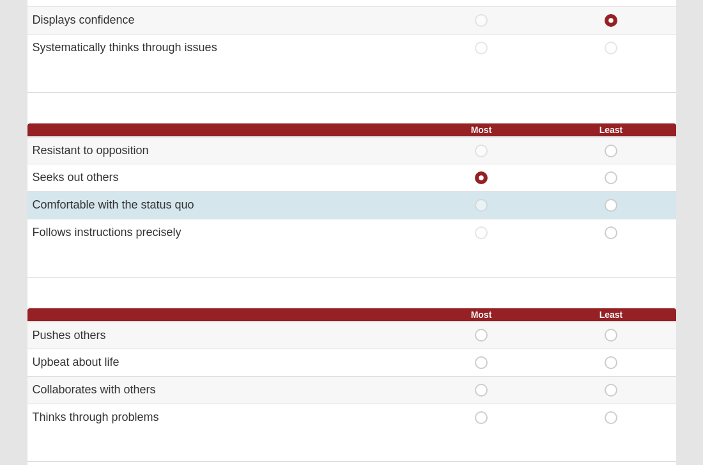
click at [611, 199] on span "Least" at bounding box center [611, 199] width 0 height 0
click at [611, 199] on input "Least" at bounding box center [615, 205] width 8 height 13
radio input "true"
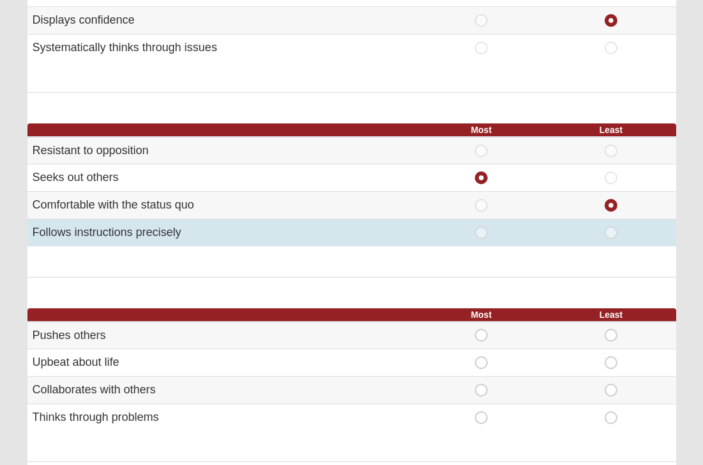
click at [481, 226] on span "Most" at bounding box center [481, 226] width 0 height 0
click at [481, 226] on input "Most" at bounding box center [485, 232] width 8 height 13
radio input "true"
radio input "false"
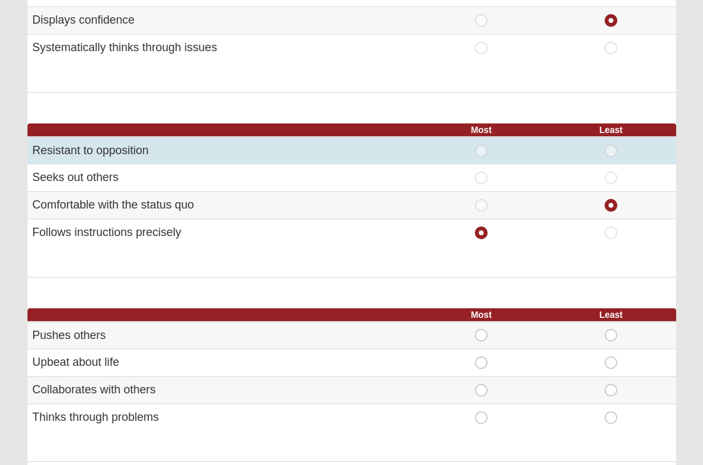
click at [611, 144] on span "Least" at bounding box center [611, 144] width 0 height 0
click at [612, 146] on input "Least" at bounding box center [615, 150] width 8 height 13
radio input "true"
radio input "false"
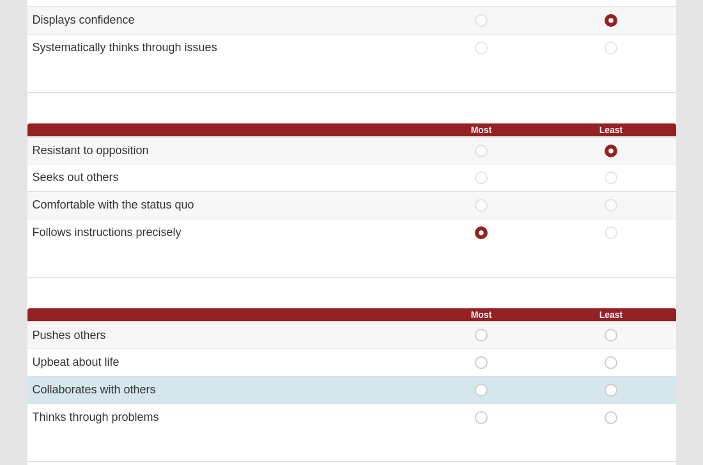
click at [481, 384] on span "Most" at bounding box center [481, 384] width 0 height 0
click at [483, 384] on input "Most" at bounding box center [485, 390] width 8 height 13
radio input "true"
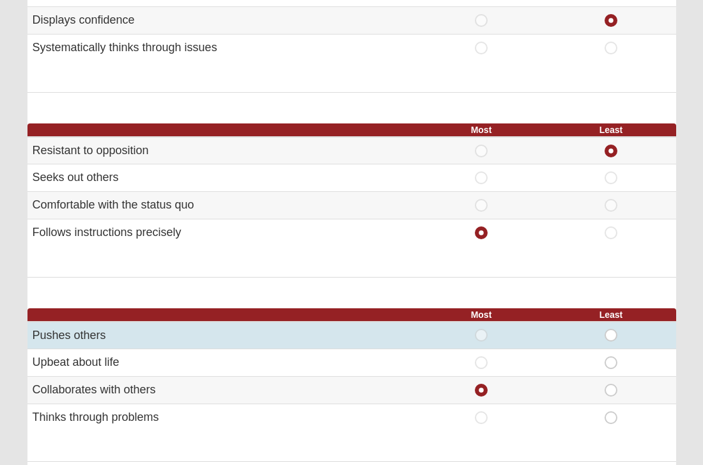
click at [611, 329] on span "Least" at bounding box center [611, 329] width 0 height 0
click at [614, 329] on input "Least" at bounding box center [615, 335] width 8 height 13
radio input "true"
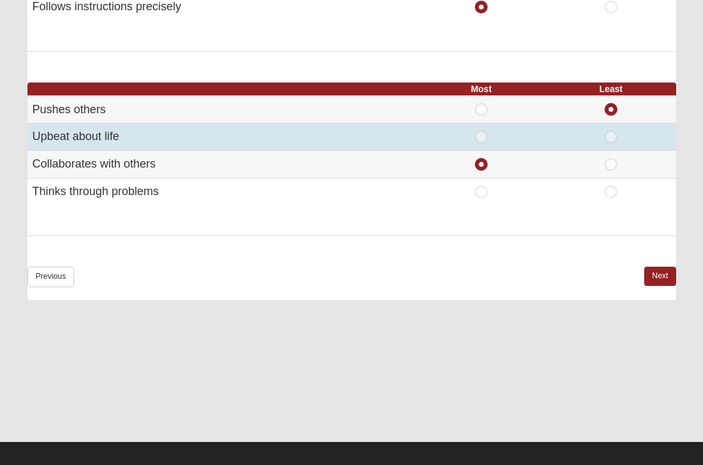
scroll to position [832, 0]
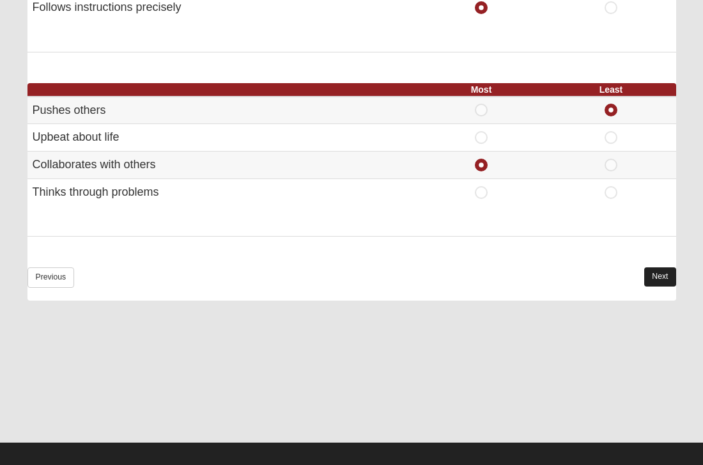
click at [664, 267] on link "Next" at bounding box center [659, 276] width 31 height 19
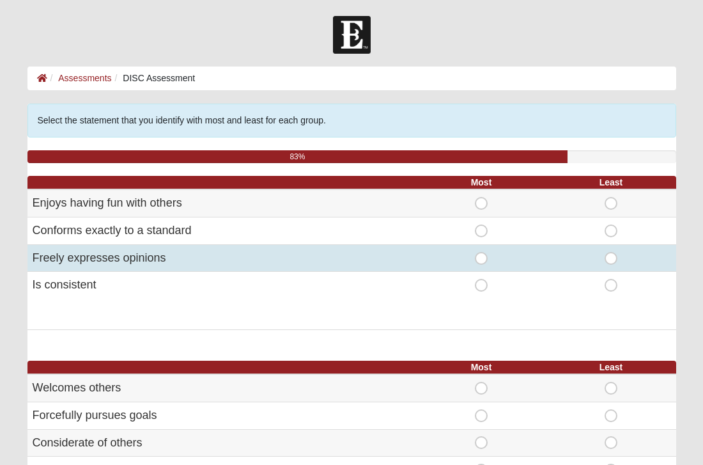
click at [481, 252] on span "Most" at bounding box center [481, 252] width 0 height 0
click at [482, 254] on input "Most" at bounding box center [485, 258] width 8 height 13
radio input "true"
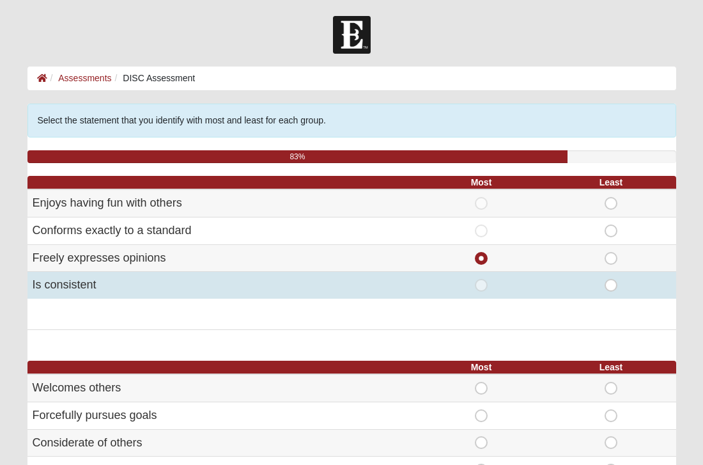
click at [611, 279] on span "Least" at bounding box center [611, 279] width 0 height 0
click at [614, 281] on input "Least" at bounding box center [615, 285] width 8 height 13
radio input "true"
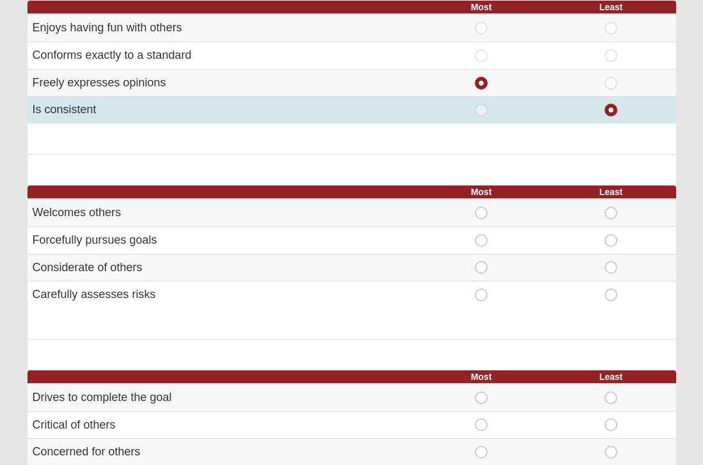
scroll to position [176, 0]
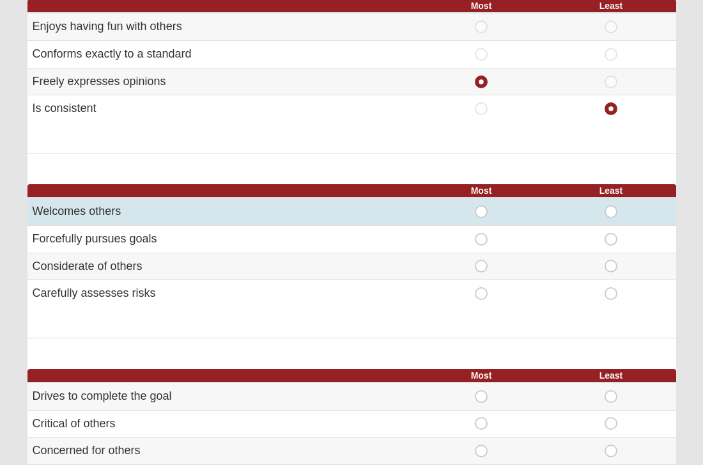
click at [481, 205] on span "Most" at bounding box center [481, 205] width 0 height 0
click at [481, 208] on input "Most" at bounding box center [485, 211] width 8 height 13
radio input "true"
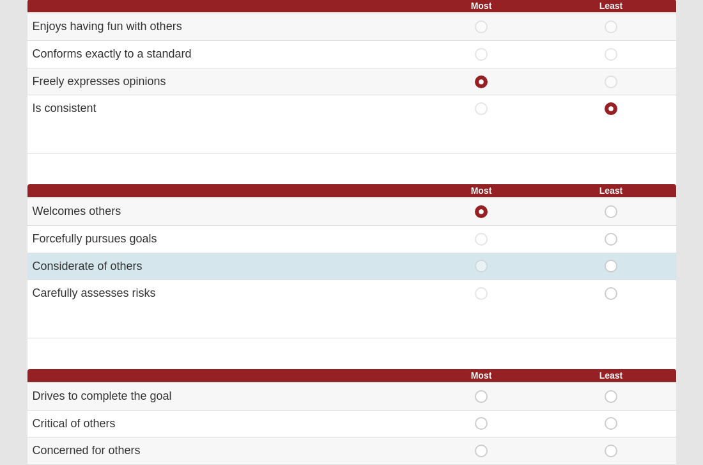
click at [481, 260] on span "Most" at bounding box center [481, 260] width 0 height 0
click at [483, 260] on input "Most" at bounding box center [485, 266] width 8 height 13
radio input "true"
radio input "false"
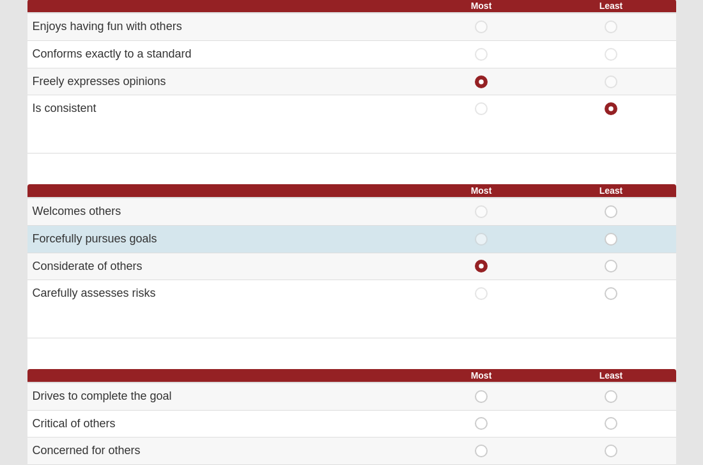
click at [611, 233] on span "Least" at bounding box center [611, 233] width 0 height 0
click at [614, 234] on input "Least" at bounding box center [615, 239] width 8 height 13
radio input "true"
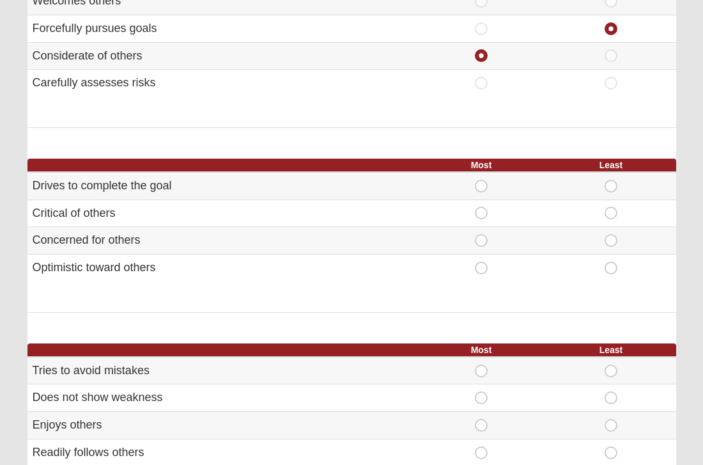
scroll to position [388, 0]
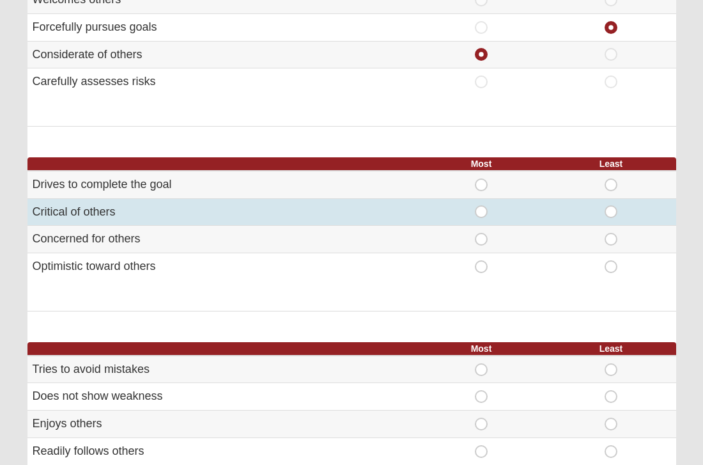
click at [611, 205] on span "Least" at bounding box center [611, 205] width 0 height 0
click at [611, 207] on input "Least" at bounding box center [615, 211] width 8 height 13
radio input "true"
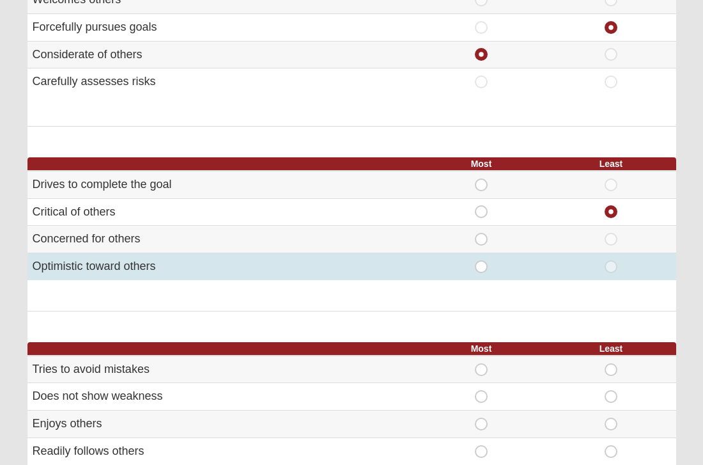
click at [481, 260] on span "Most" at bounding box center [481, 260] width 0 height 0
click at [483, 261] on input "Most" at bounding box center [485, 266] width 8 height 13
radio input "true"
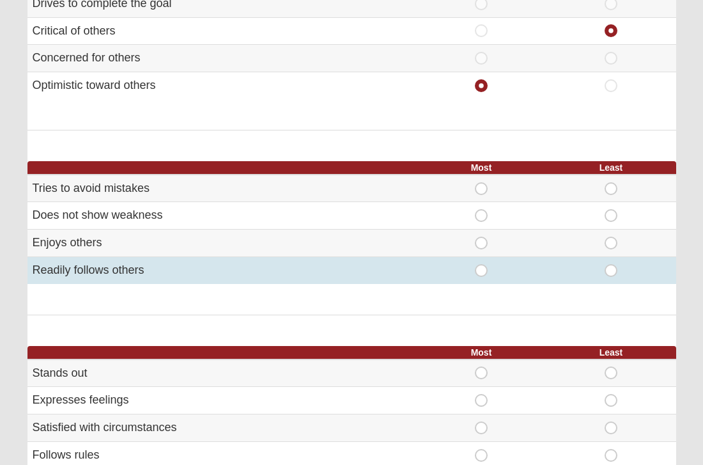
scroll to position [570, 0]
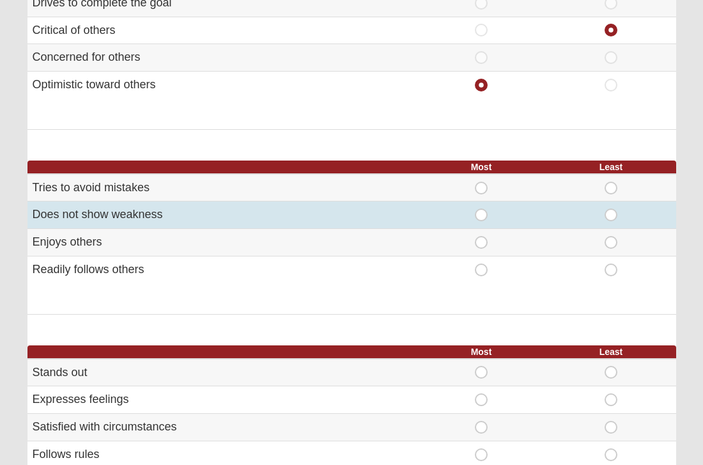
click at [611, 208] on span "Least" at bounding box center [611, 208] width 0 height 0
click at [611, 208] on input "Least" at bounding box center [615, 214] width 8 height 13
radio input "true"
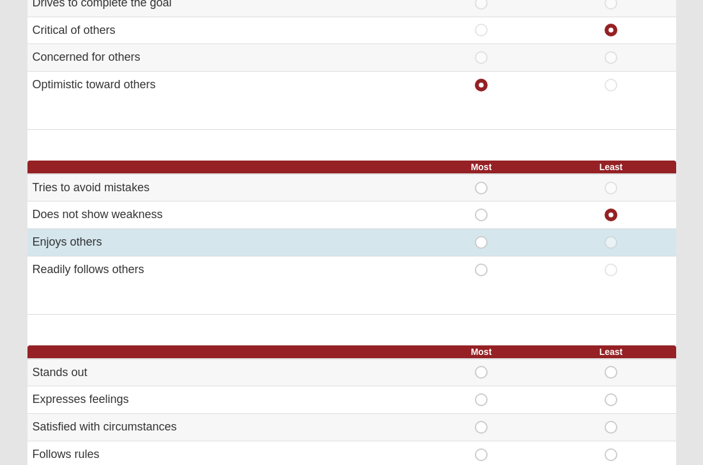
click at [481, 236] on span "Most" at bounding box center [481, 236] width 0 height 0
click at [481, 236] on input "Most" at bounding box center [485, 242] width 8 height 13
radio input "true"
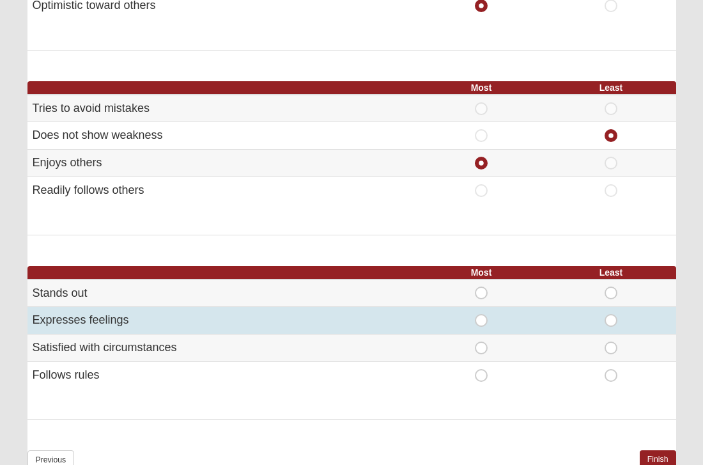
scroll to position [653, 0]
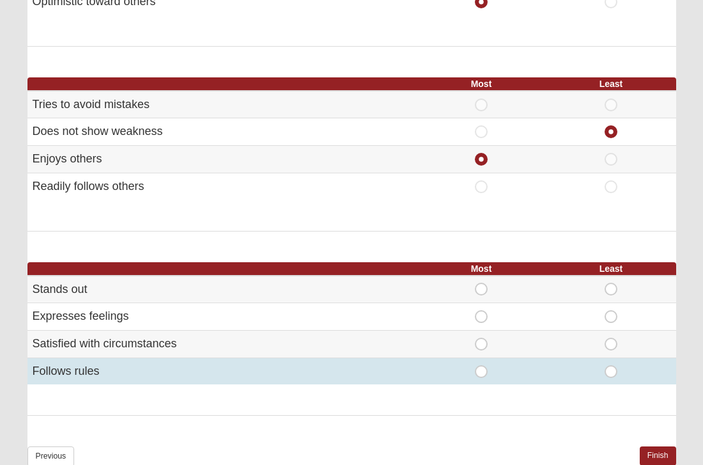
click at [481, 365] on span "Most" at bounding box center [481, 365] width 0 height 0
click at [481, 365] on input "Most" at bounding box center [485, 371] width 8 height 13
radio input "true"
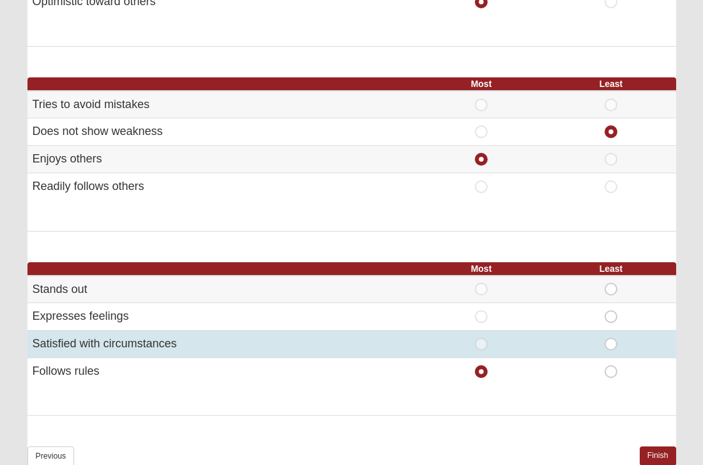
click at [611, 338] on span "Least" at bounding box center [611, 338] width 0 height 0
click at [611, 338] on input "Least" at bounding box center [615, 344] width 8 height 13
radio input "true"
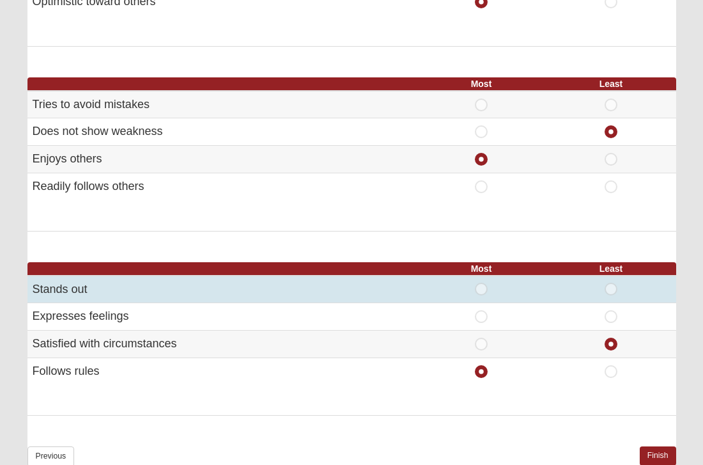
click at [611, 283] on span "Least" at bounding box center [611, 283] width 0 height 0
click at [611, 283] on input "Least" at bounding box center [615, 289] width 8 height 13
radio input "true"
radio input "false"
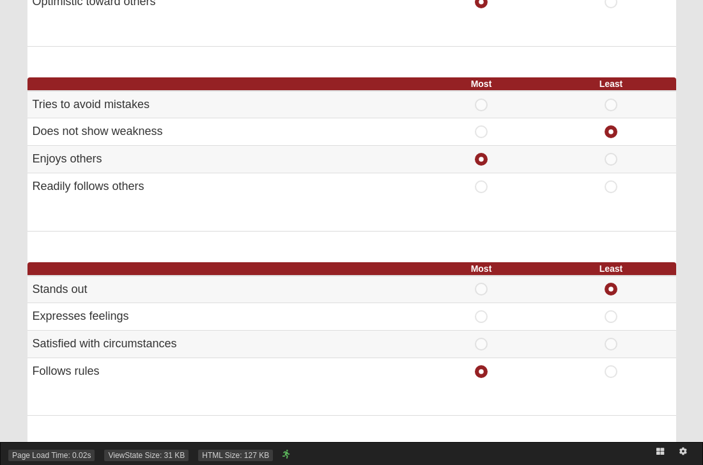
click at [653, 442] on link at bounding box center [660, 451] width 23 height 19
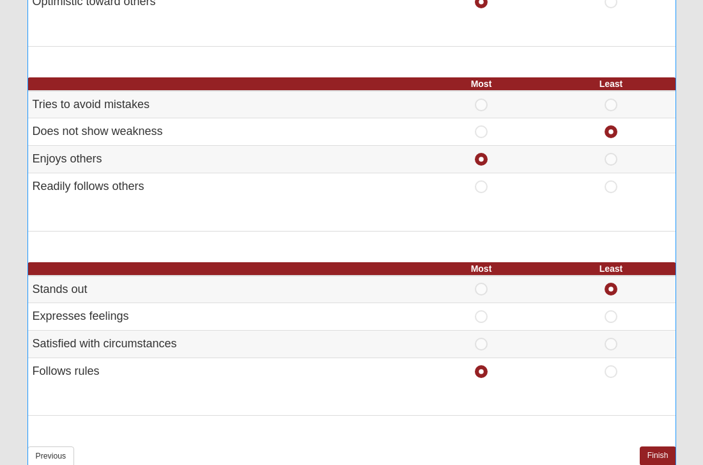
scroll to position [692, 0]
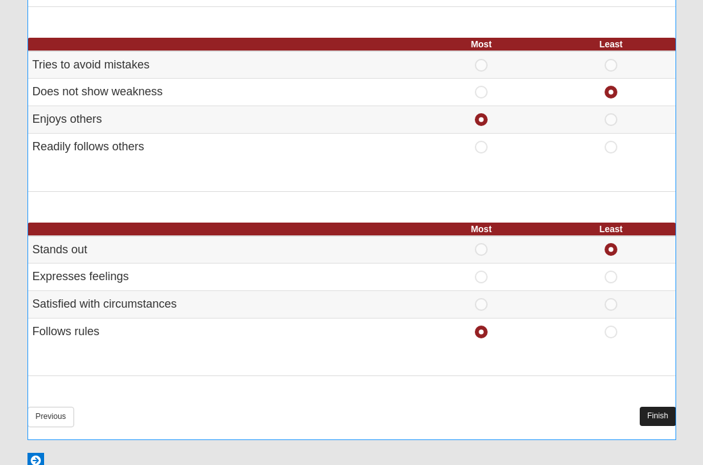
click at [663, 407] on link "Finish" at bounding box center [658, 416] width 36 height 19
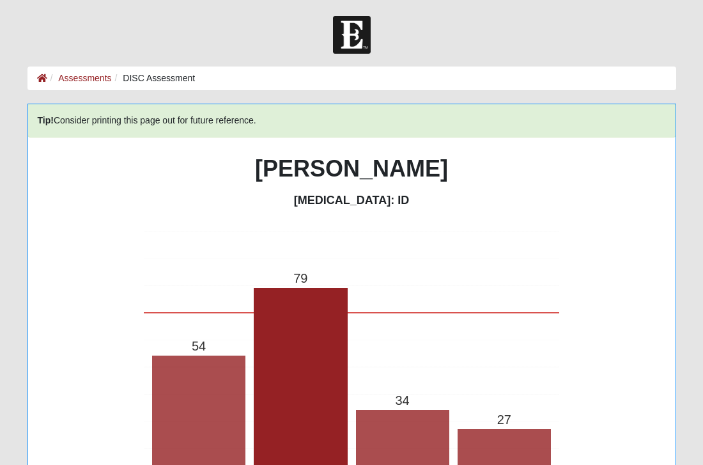
scroll to position [0, 0]
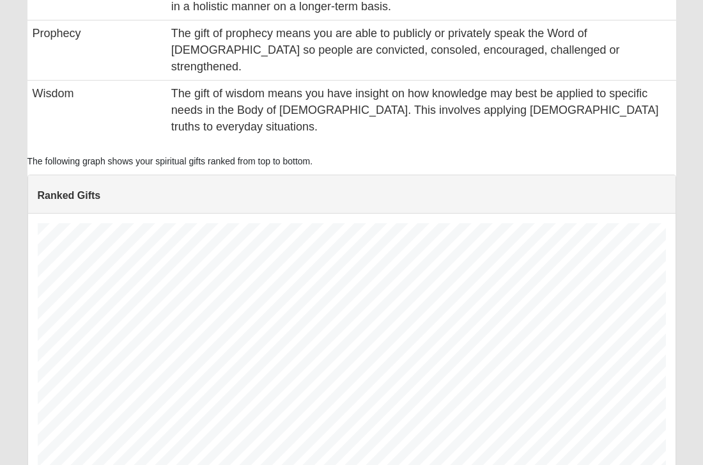
scroll to position [256, 628]
